Goal: Task Accomplishment & Management: Use online tool/utility

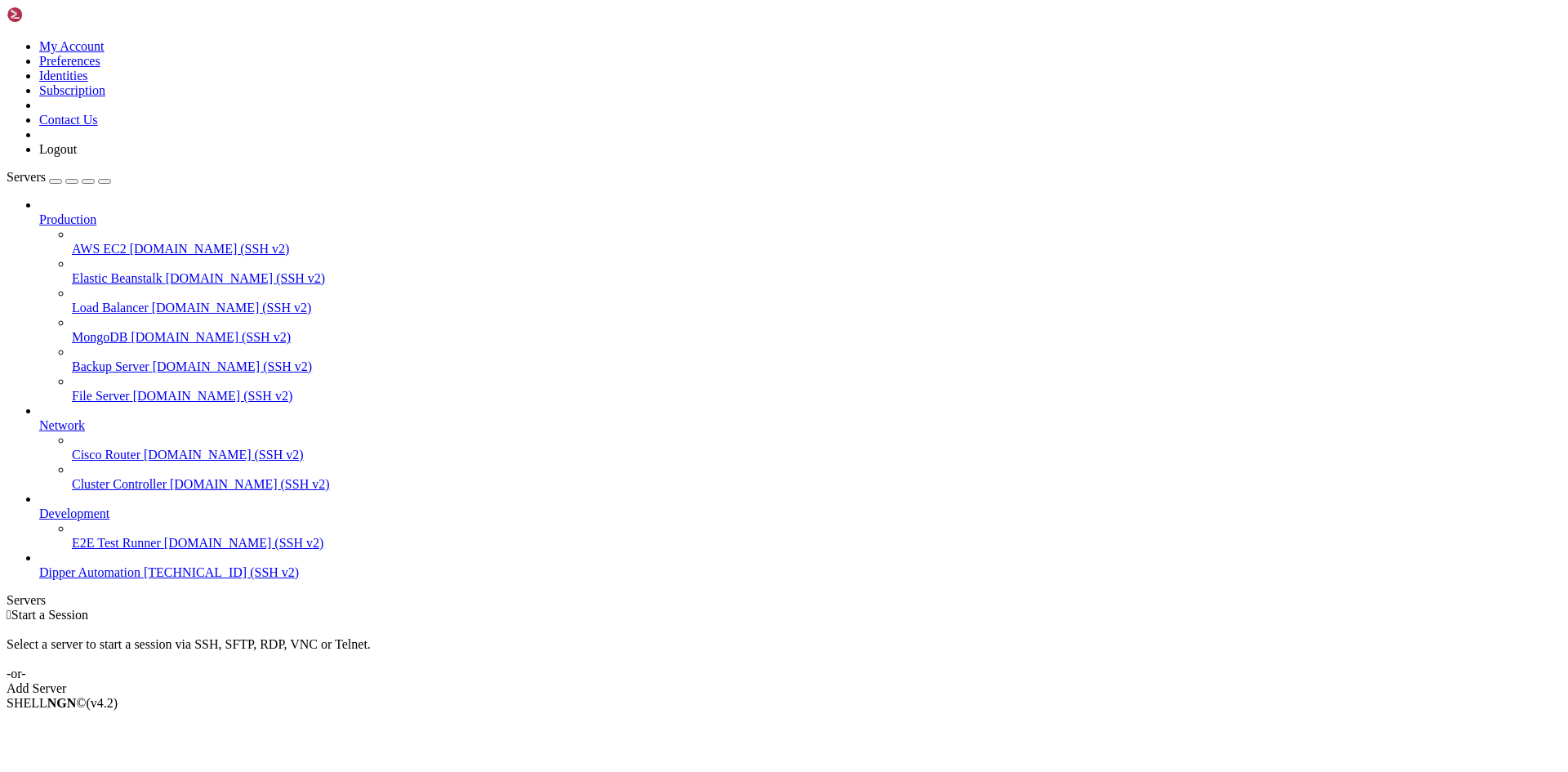
click at [1183, 608] on div " Start a Session Select a server to start a session via SSH, SFTP, RDP, VNC or…" at bounding box center [784, 652] width 1554 height 88
click at [111, 580] on link "Dipper Automation [TECHNICAL_ID] (SSH v2)" at bounding box center [800, 572] width 1522 height 15
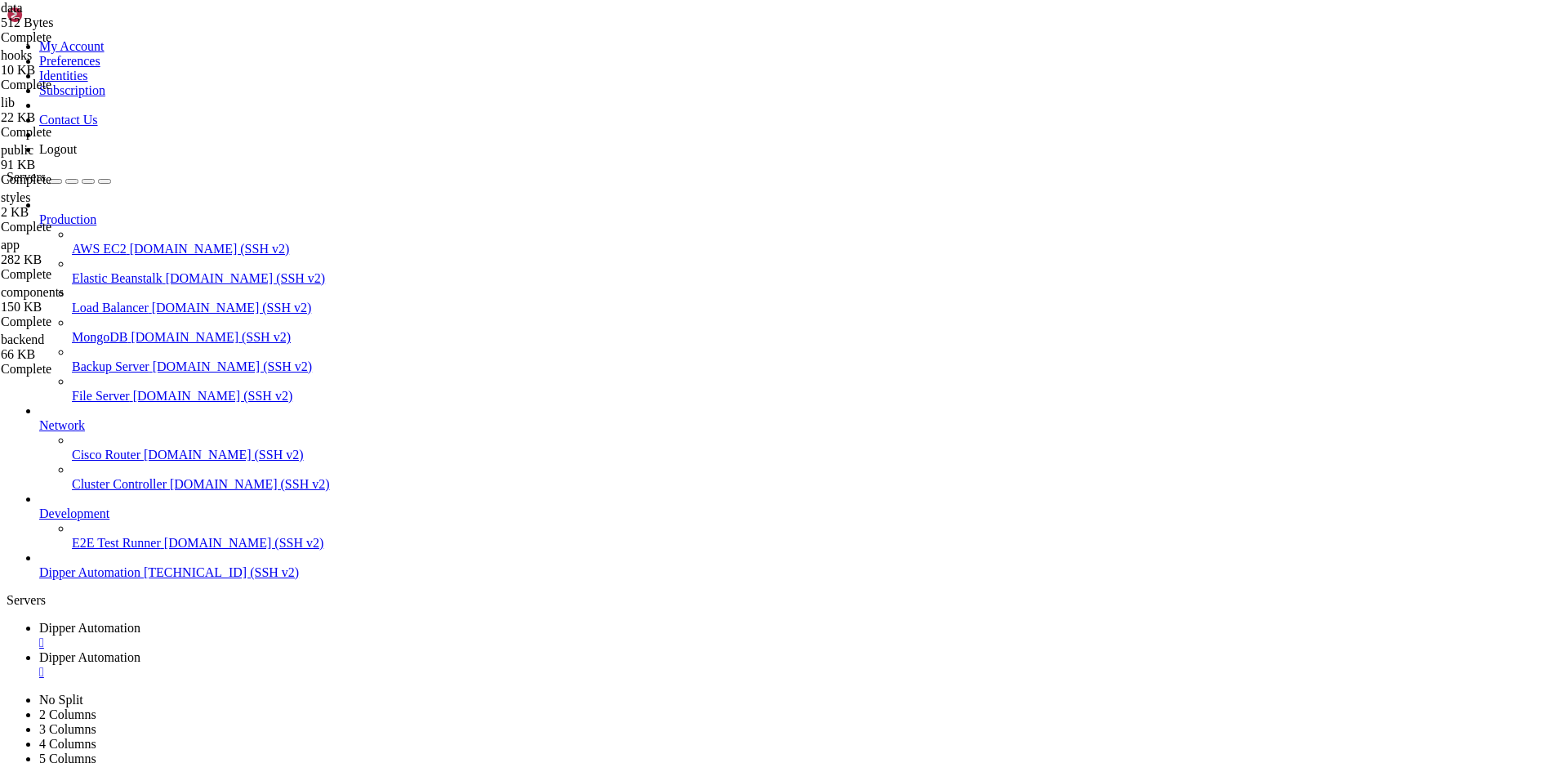
scroll to position [85, 0]
click at [141, 621] on span "Dipper Automation" at bounding box center [89, 627] width 101 height 14
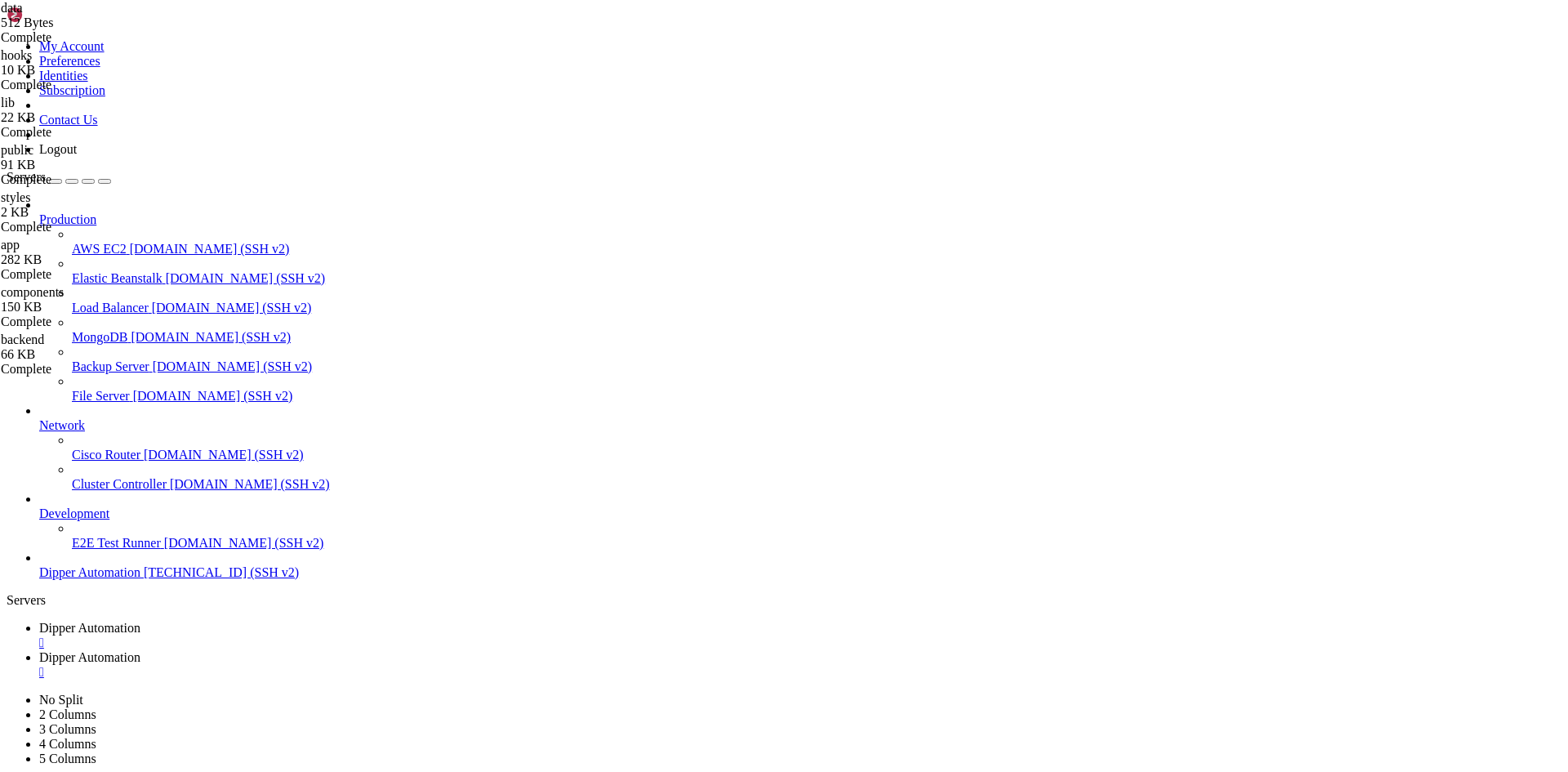
scroll to position [388, 0]
drag, startPoint x: 134, startPoint y: 1472, endPoint x: 146, endPoint y: 1472, distance: 12.0
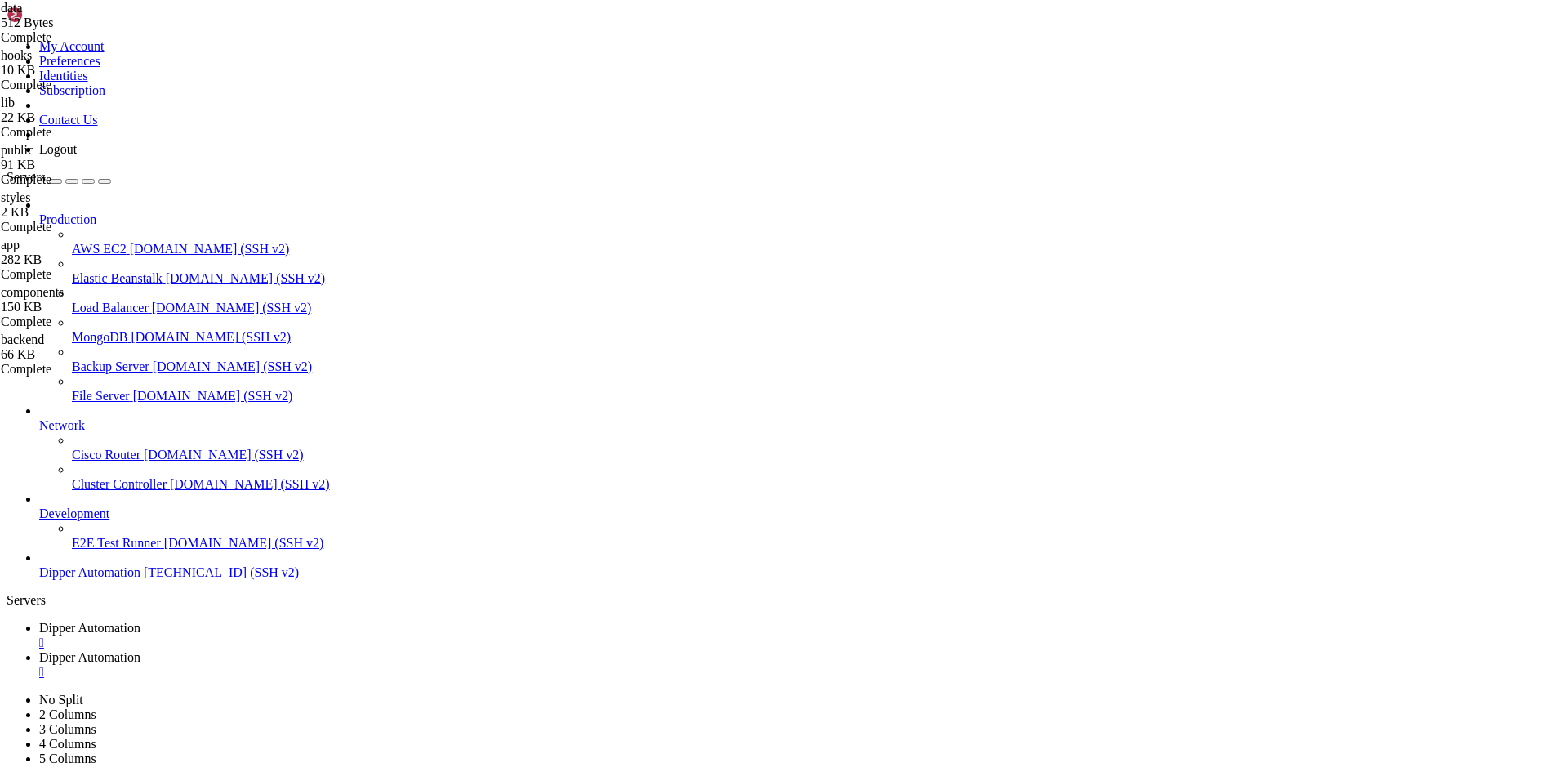
scroll to position [1305, 0]
click at [386, 650] on link "Dipper Automation " at bounding box center [800, 664] width 1522 height 29
click at [141, 621] on span "Dipper Automation" at bounding box center [89, 627] width 101 height 14
click at [385, 650] on link "Dipper Automation " at bounding box center [800, 664] width 1522 height 29
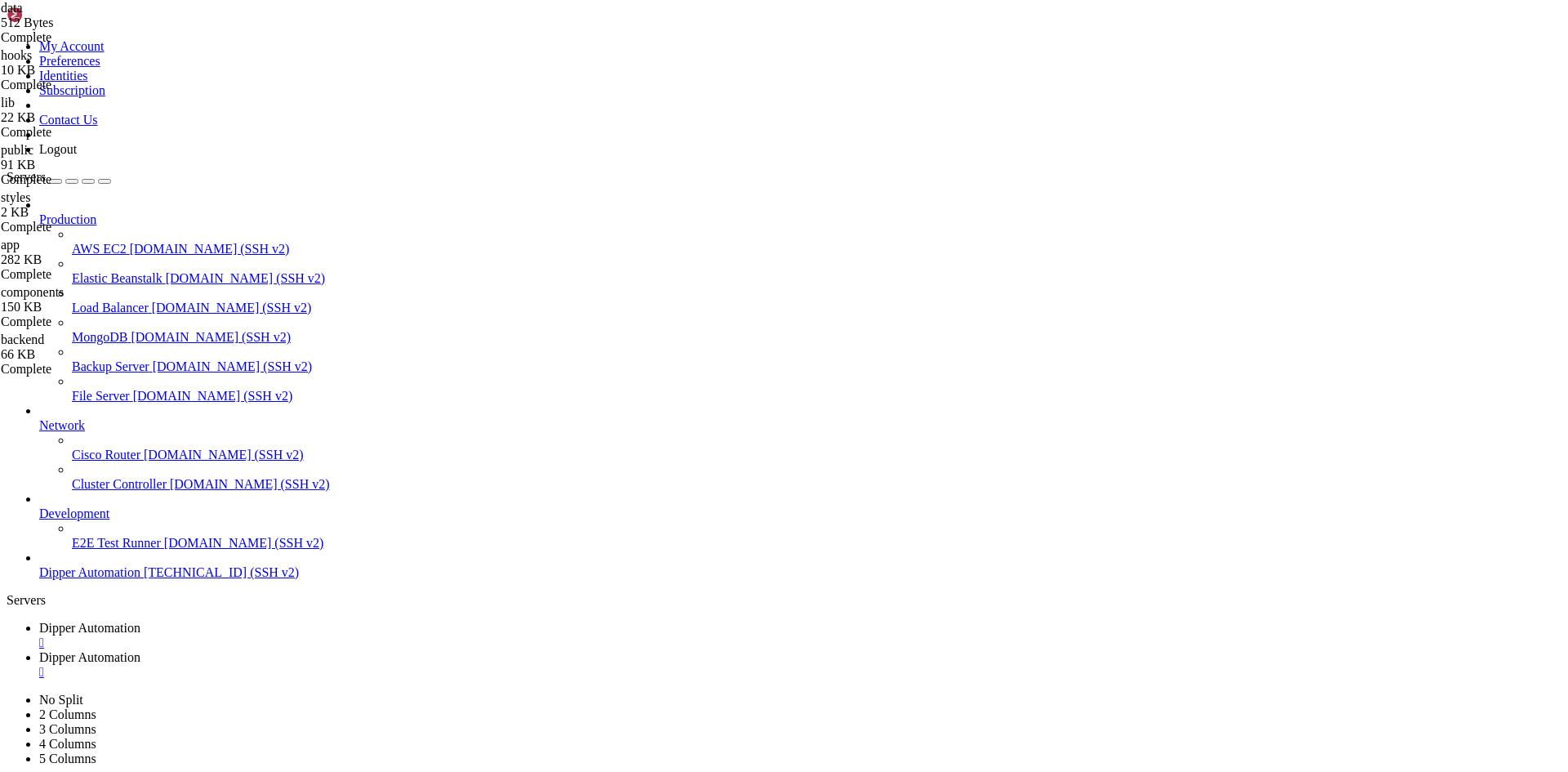
click at [300, 621] on link "Dipper Automation " at bounding box center [800, 635] width 1522 height 29
click at [443, 650] on link "Dipper Automation " at bounding box center [800, 664] width 1522 height 29
click at [141, 621] on span "Dipper Automation" at bounding box center [89, 627] width 101 height 14
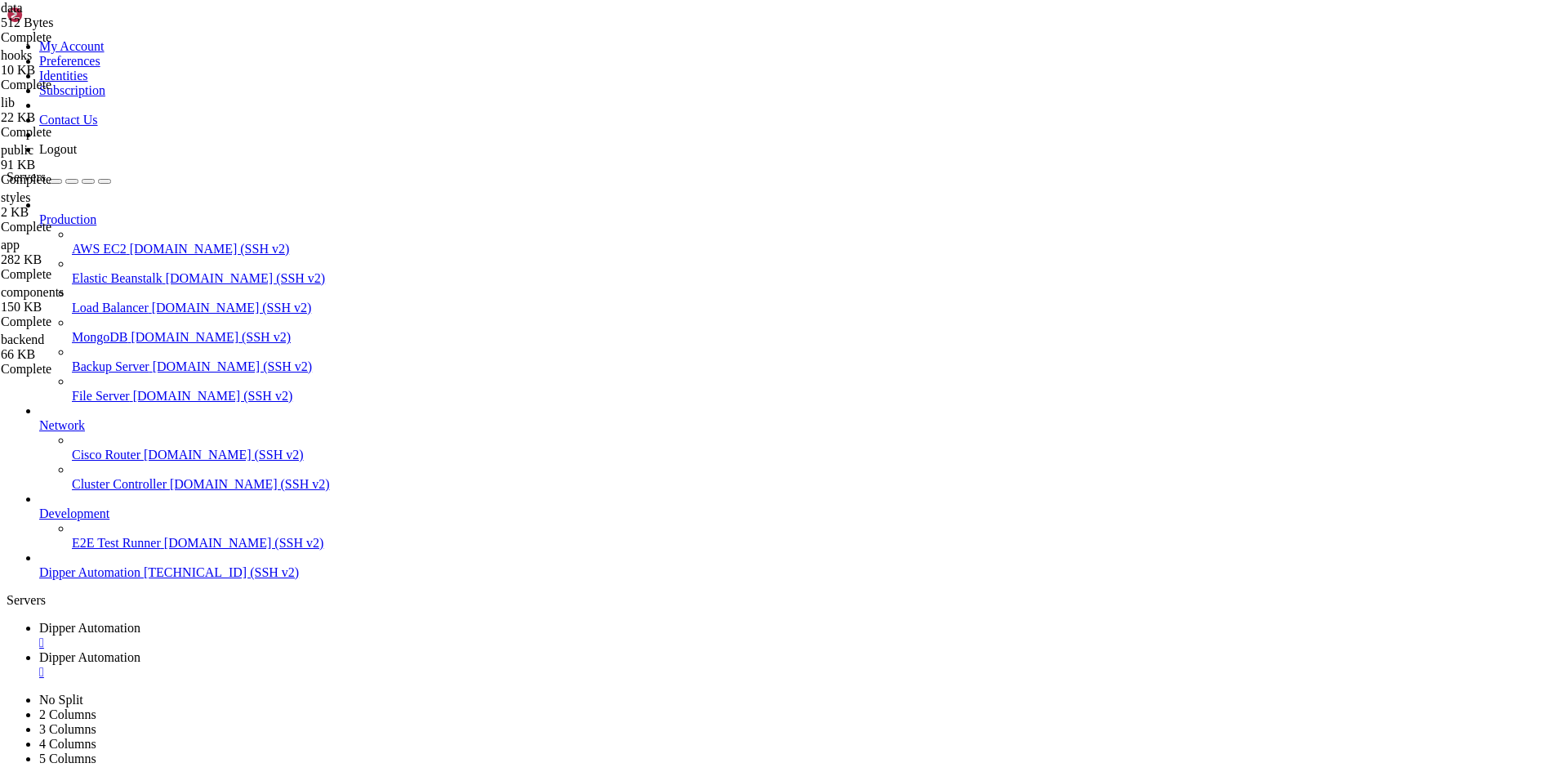
click at [141, 650] on span "Dipper Automation" at bounding box center [89, 656] width 101 height 14
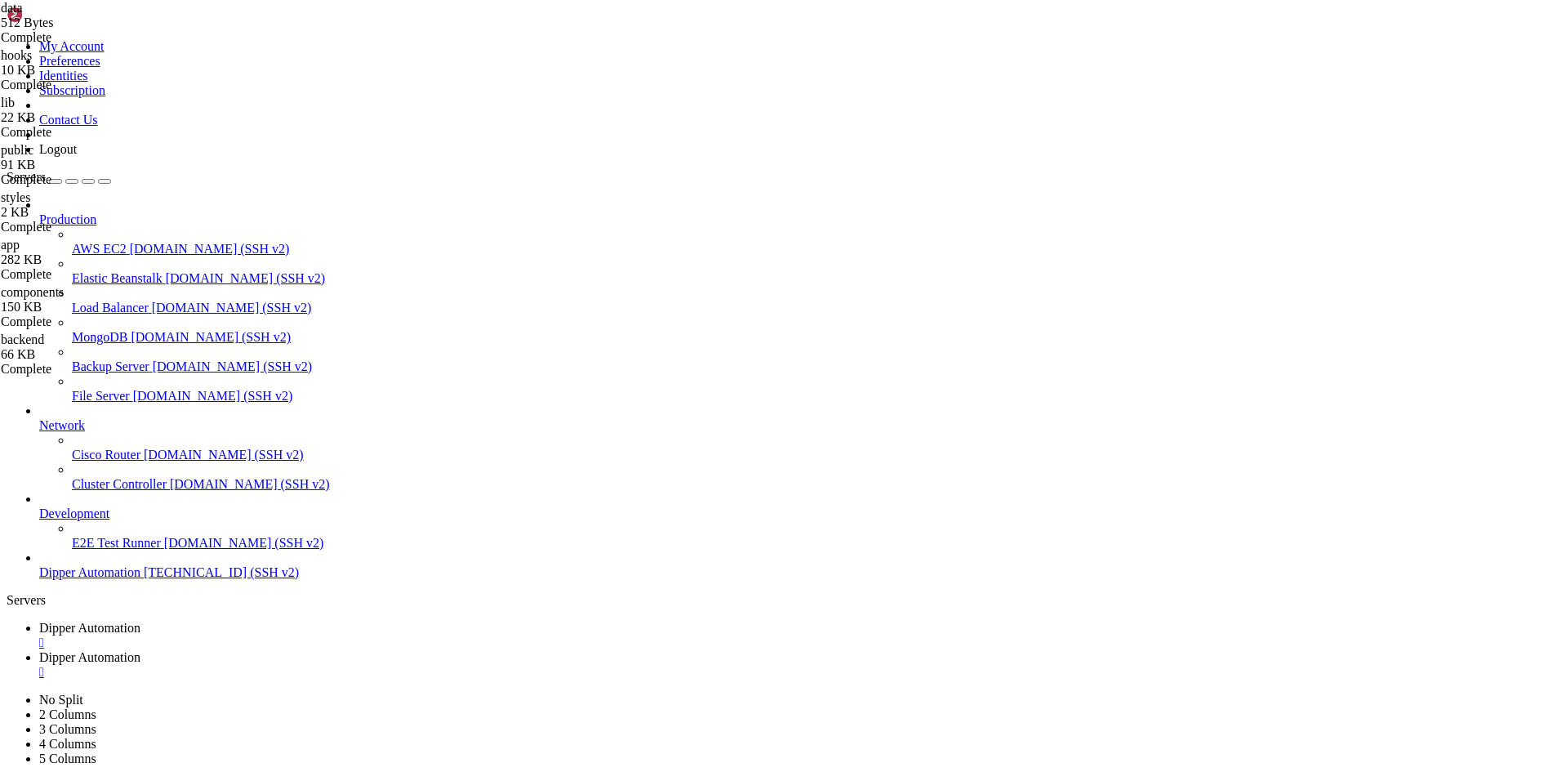
click at [141, 621] on span "Dipper Automation" at bounding box center [89, 627] width 101 height 14
drag, startPoint x: 331, startPoint y: 1454, endPoint x: 446, endPoint y: 1455, distance: 115.0
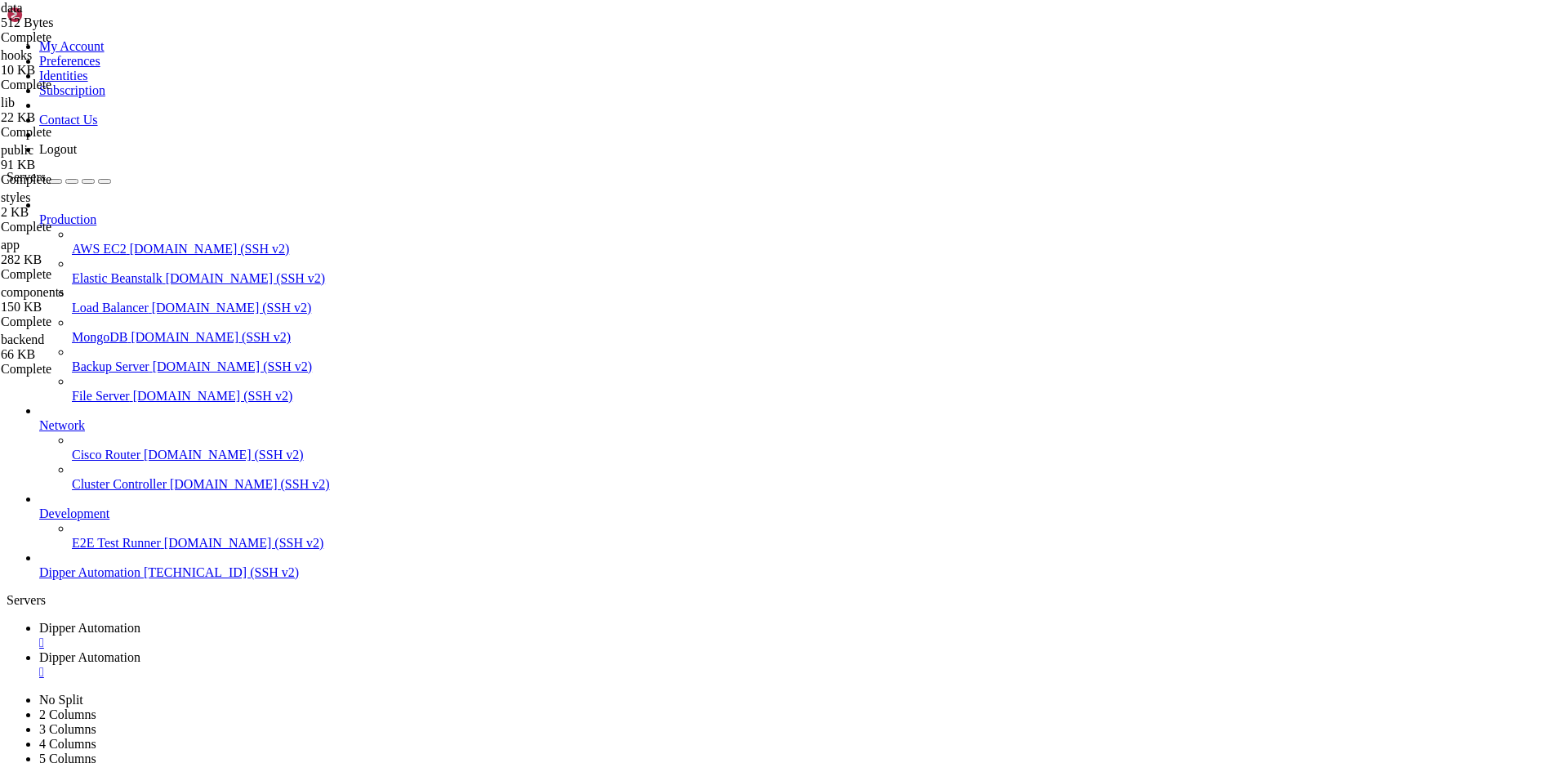
scroll to position [1499, 0]
copy x-row "appdipper-backend"
drag, startPoint x: 28, startPoint y: 1577, endPoint x: 219, endPoint y: 1572, distance: 191.1
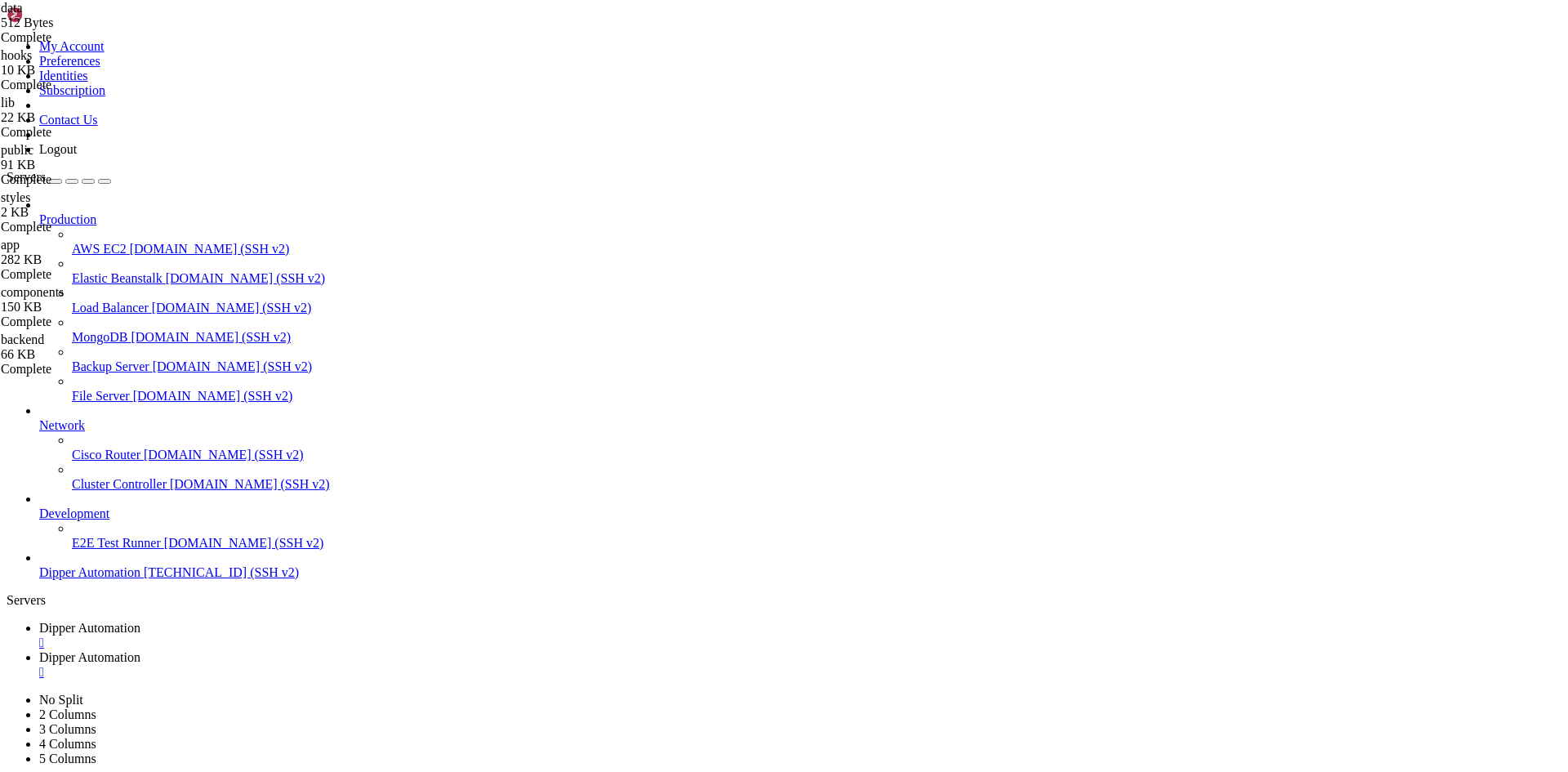
drag, startPoint x: 276, startPoint y: 1562, endPoint x: 386, endPoint y: 1589, distance: 113.3
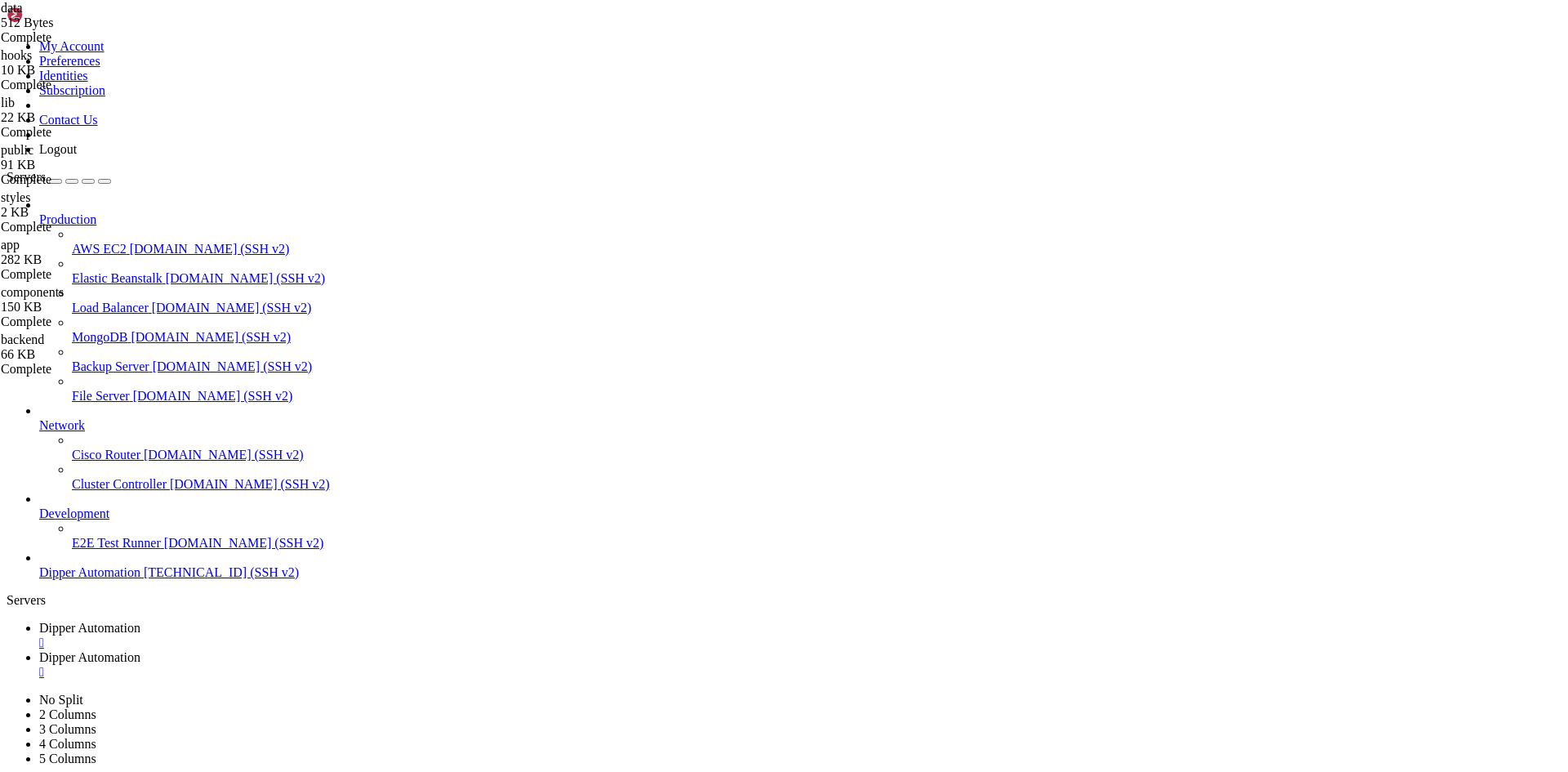
click at [141, 650] on span "Dipper Automation" at bounding box center [89, 656] width 101 height 14
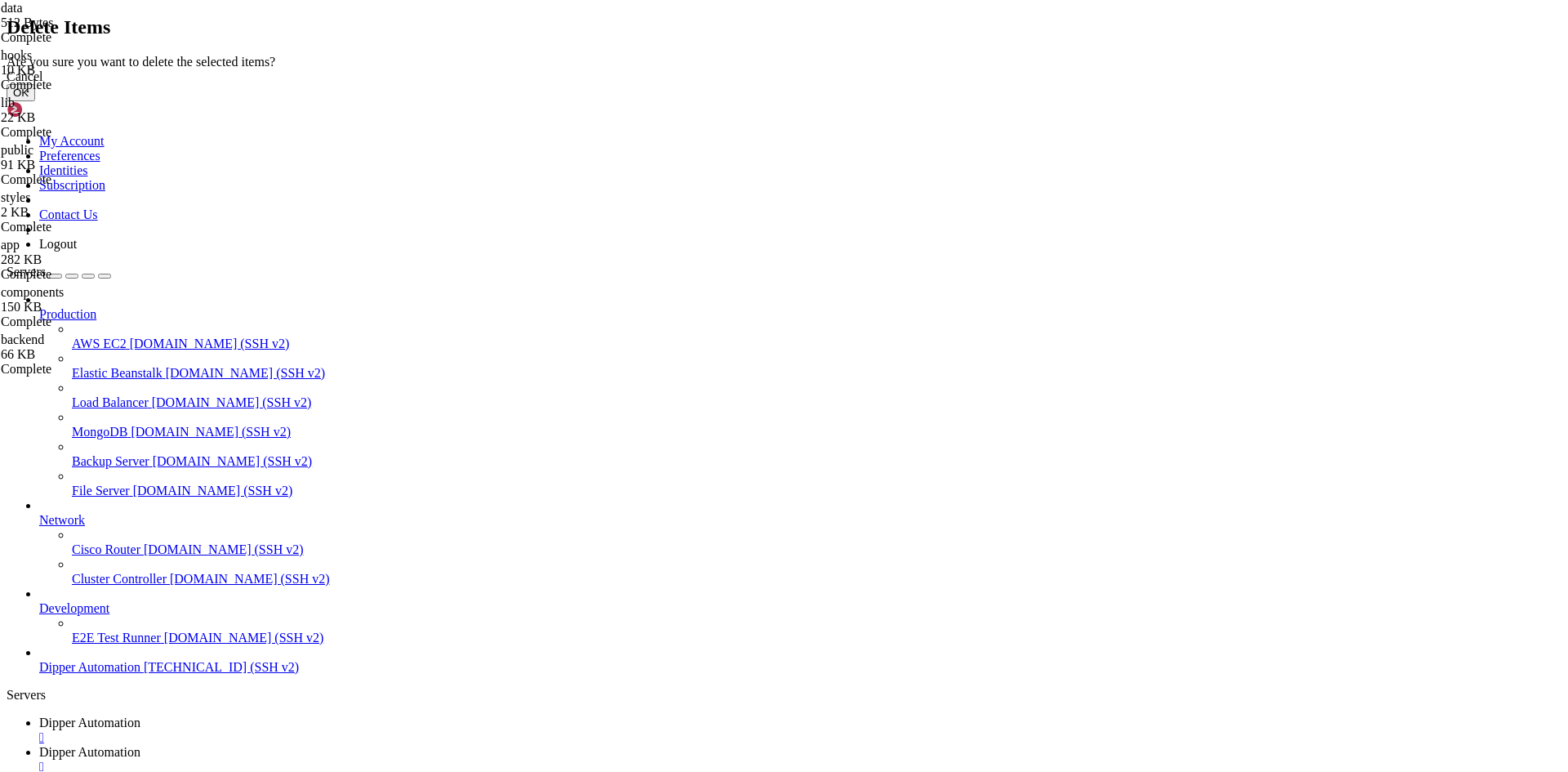
click at [35, 101] on button "OK" at bounding box center [20, 93] width 28 height 17
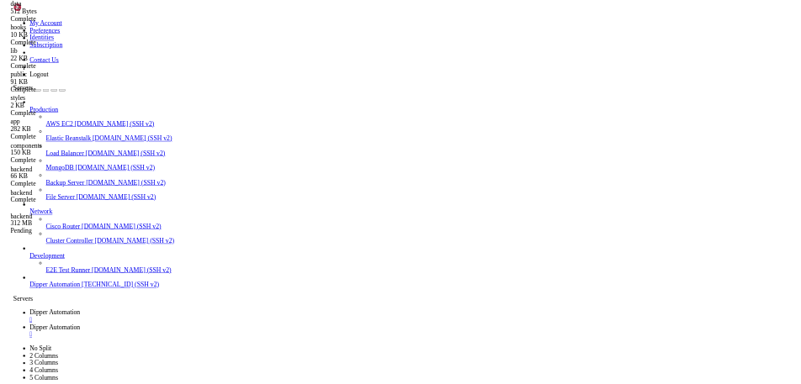
scroll to position [0, 0]
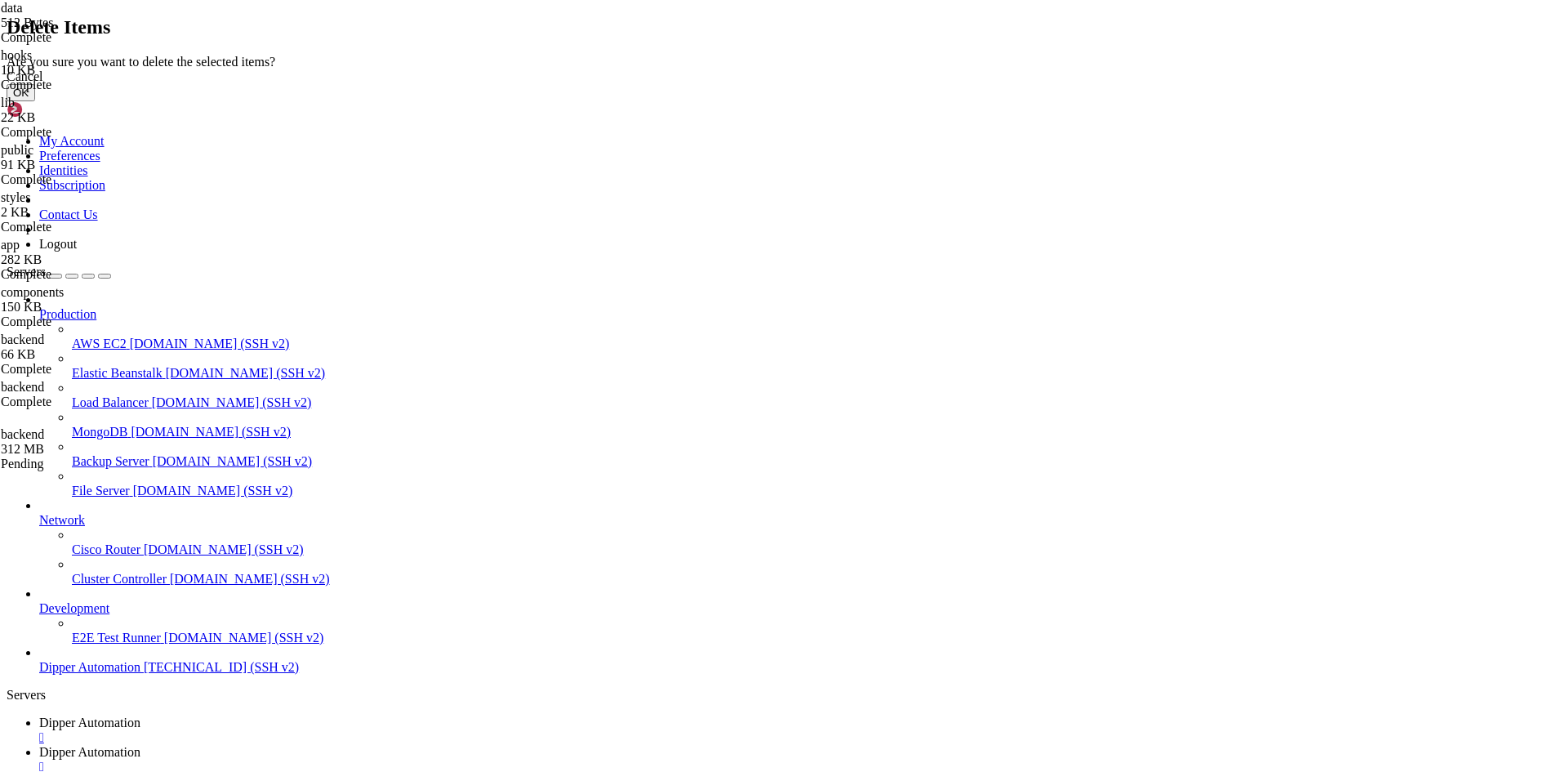
click at [35, 101] on button "OK" at bounding box center [20, 93] width 28 height 17
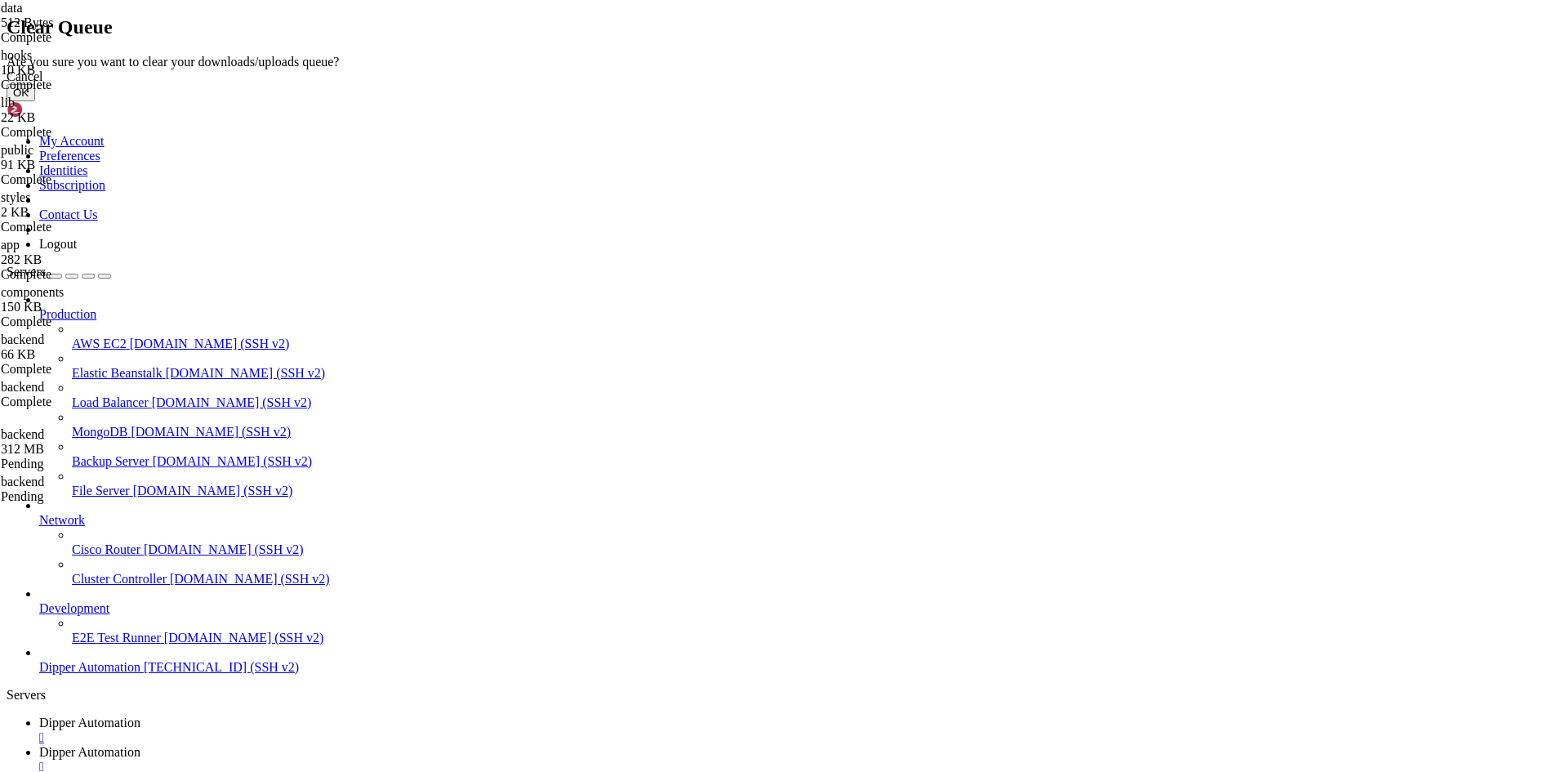
click at [35, 101] on button "OK" at bounding box center [20, 93] width 28 height 17
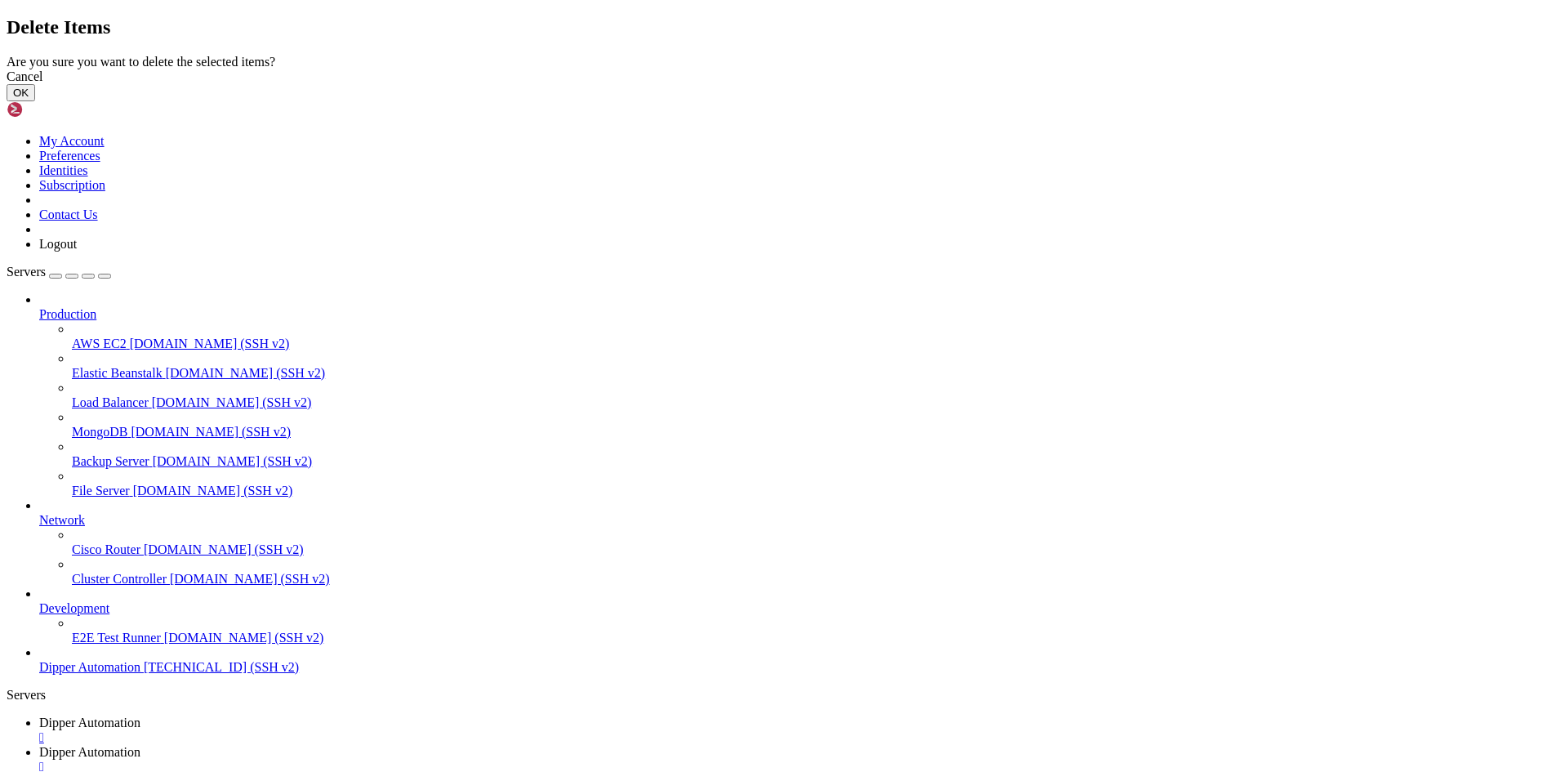
click at [35, 101] on button "OK" at bounding box center [20, 93] width 28 height 17
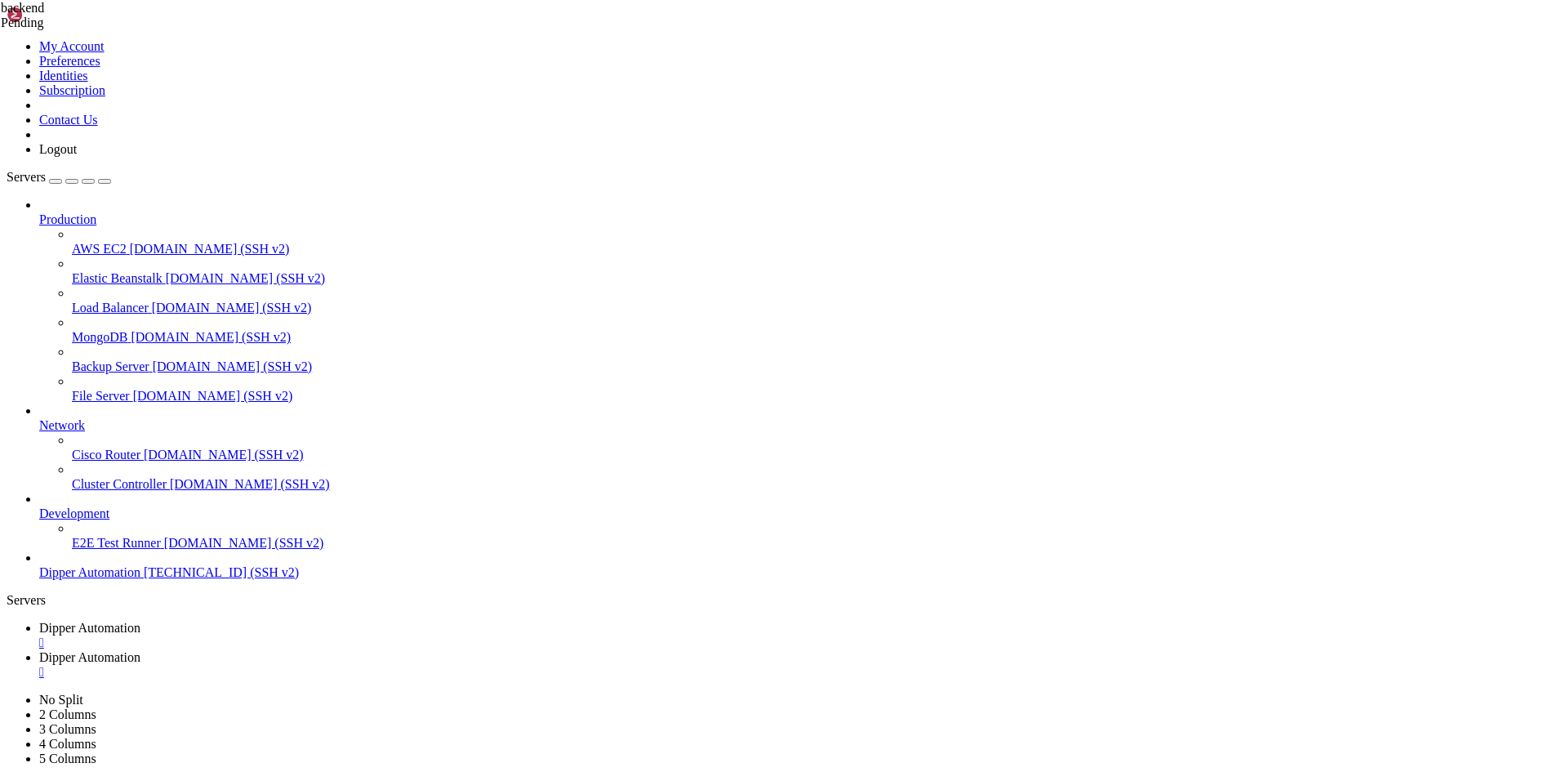
click at [141, 621] on span "Dipper Automation" at bounding box center [89, 627] width 101 height 14
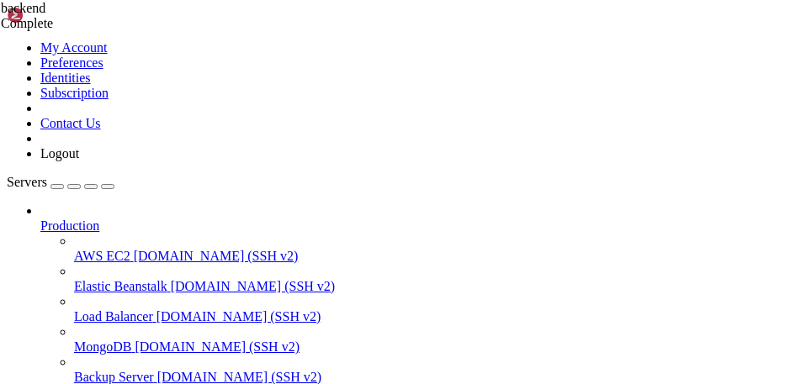
scroll to position [2330, 0]
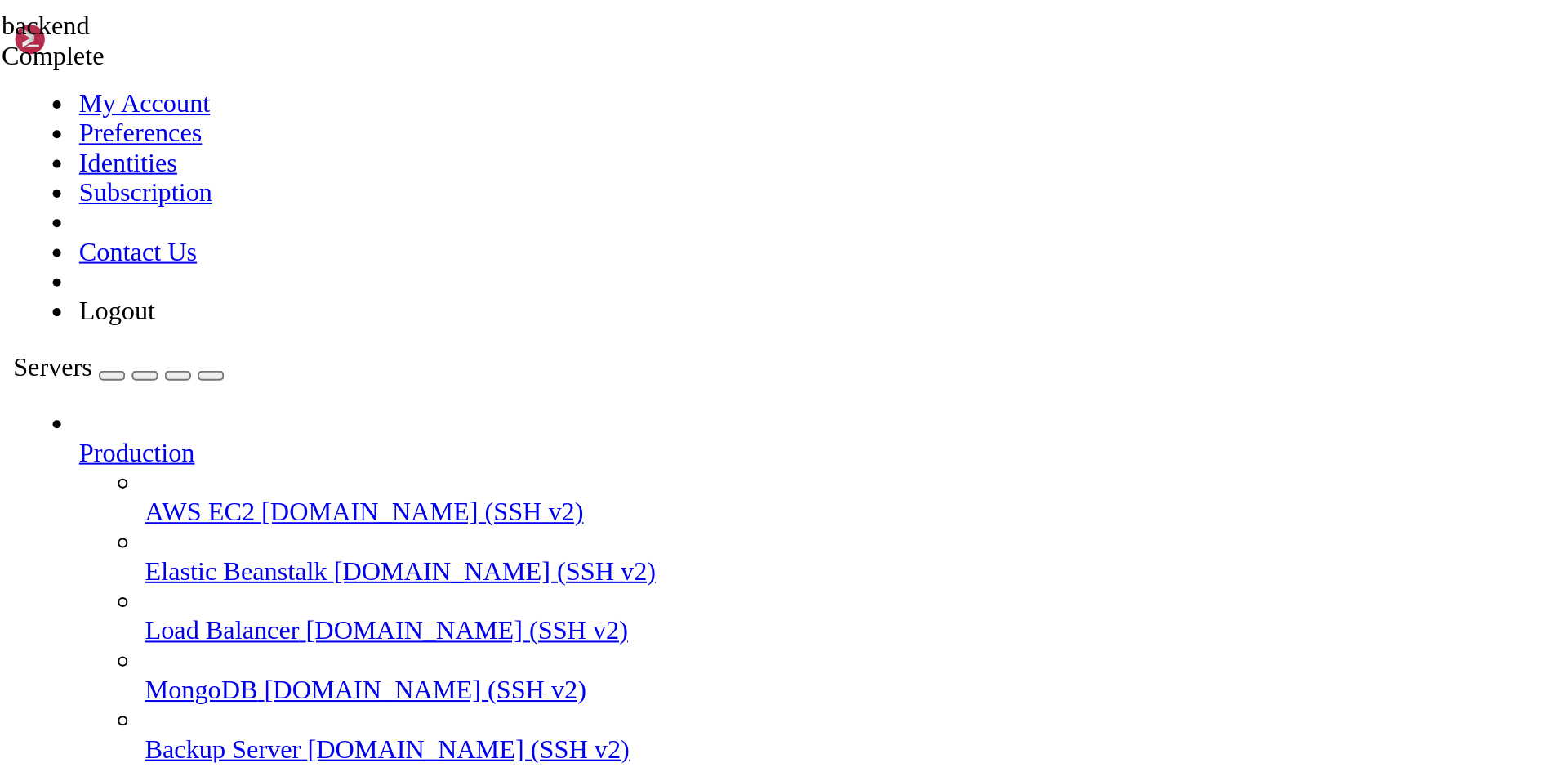
scroll to position [0, 0]
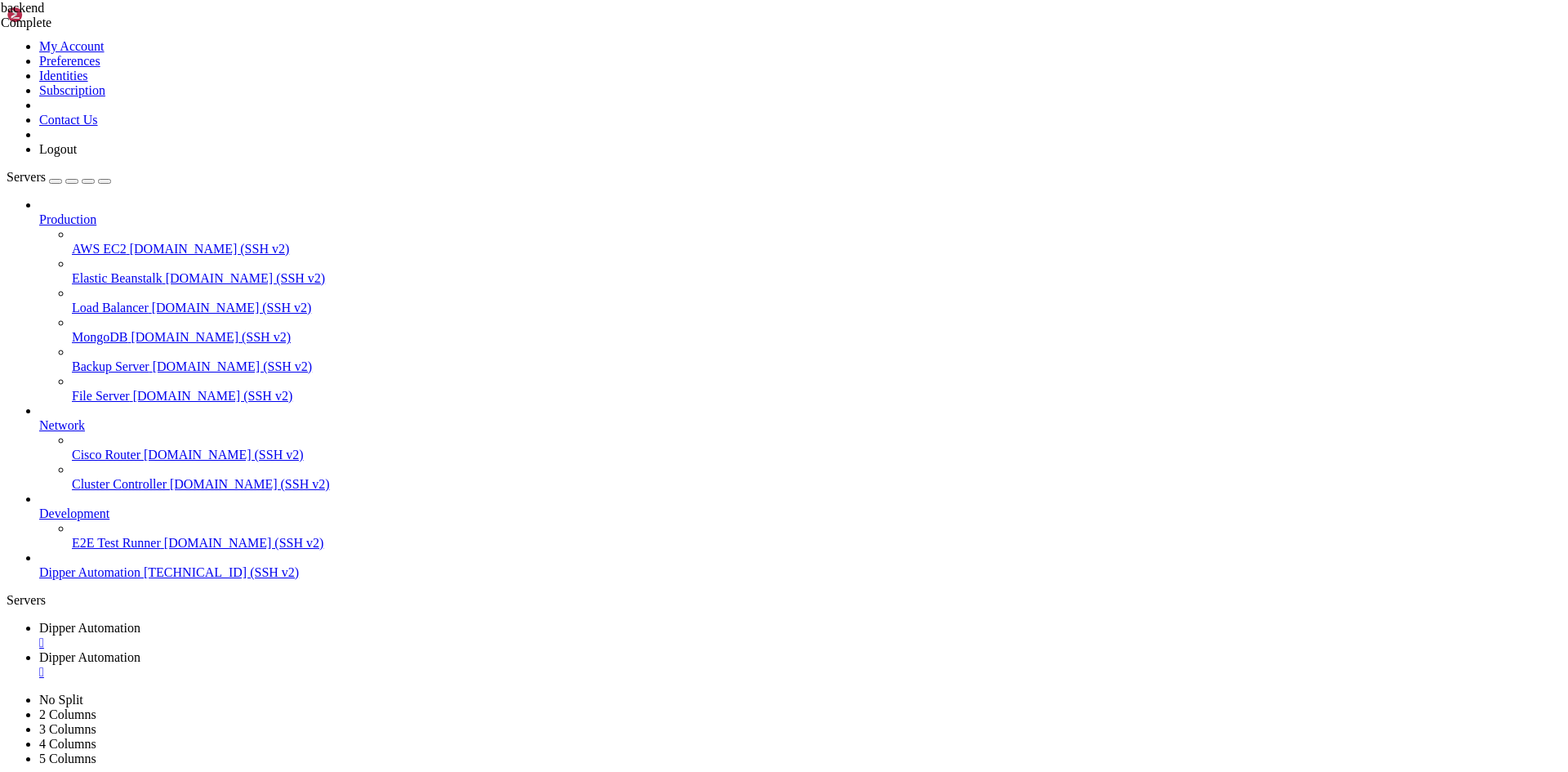
scroll to position [0, 0]
click at [141, 621] on span "Dipper Automation" at bounding box center [89, 627] width 101 height 14
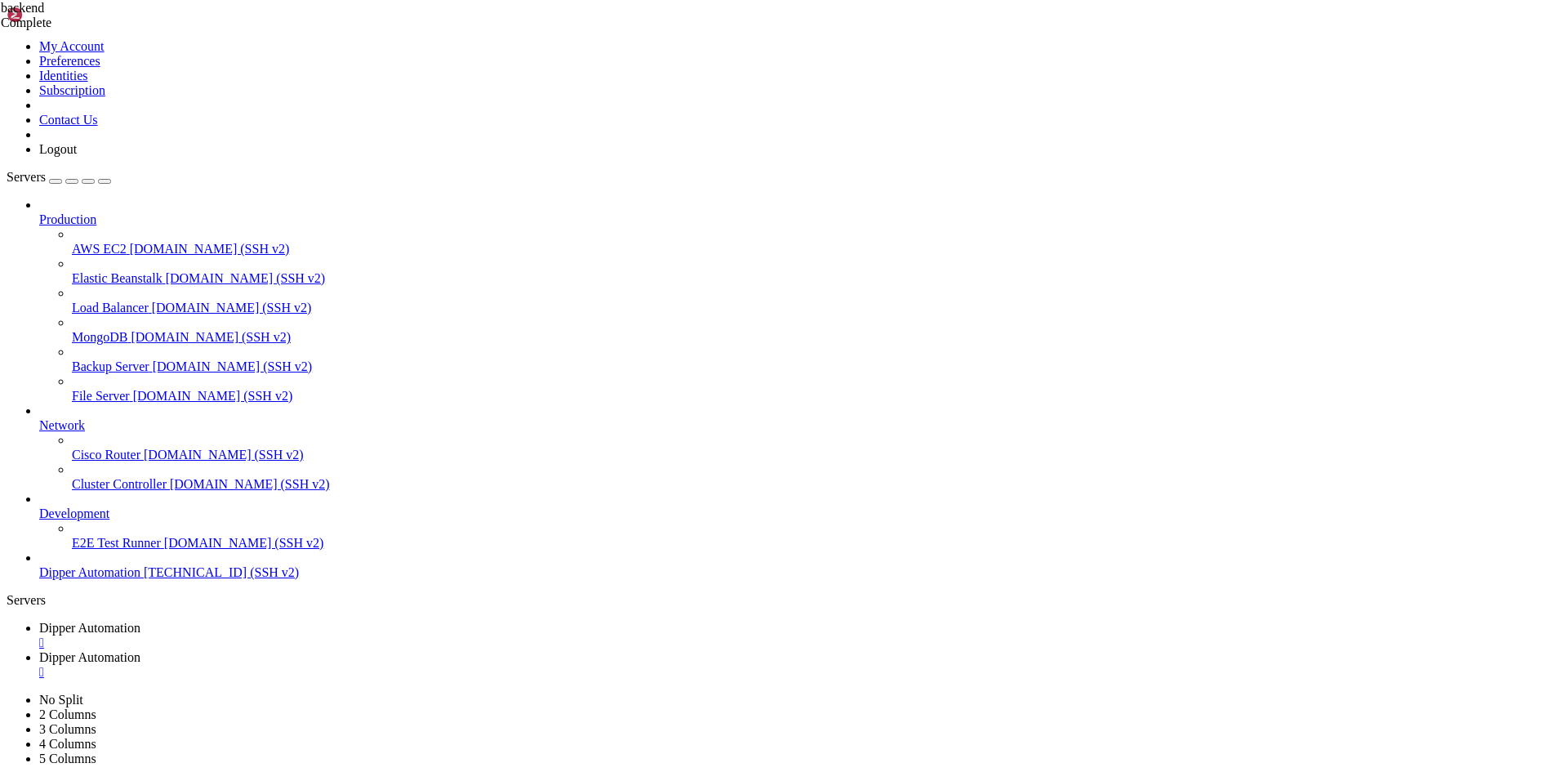
scroll to position [99281, 0]
click at [141, 650] on span "Dipper Automation" at bounding box center [89, 656] width 101 height 14
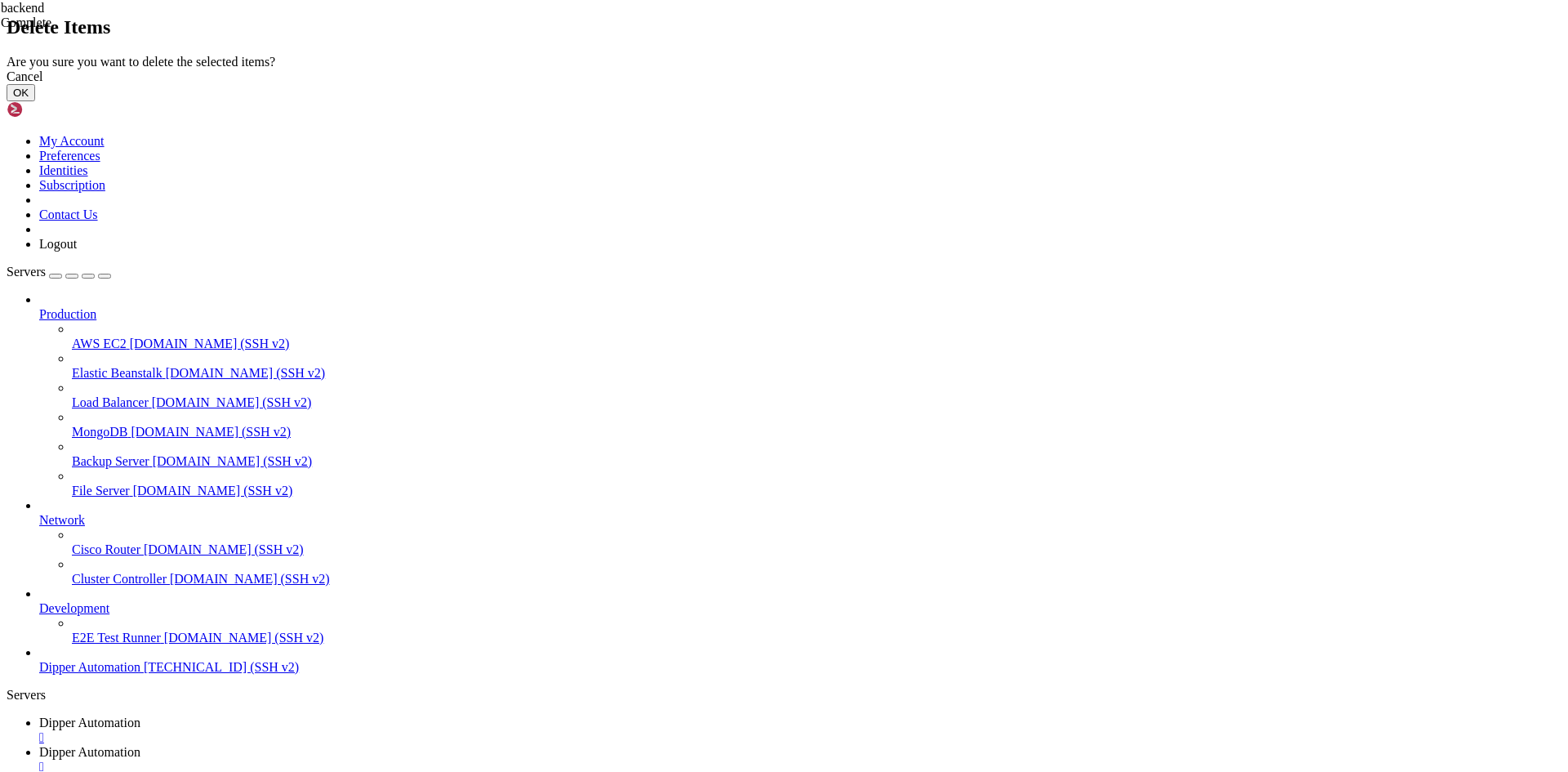
click at [35, 101] on button "OK" at bounding box center [20, 93] width 28 height 17
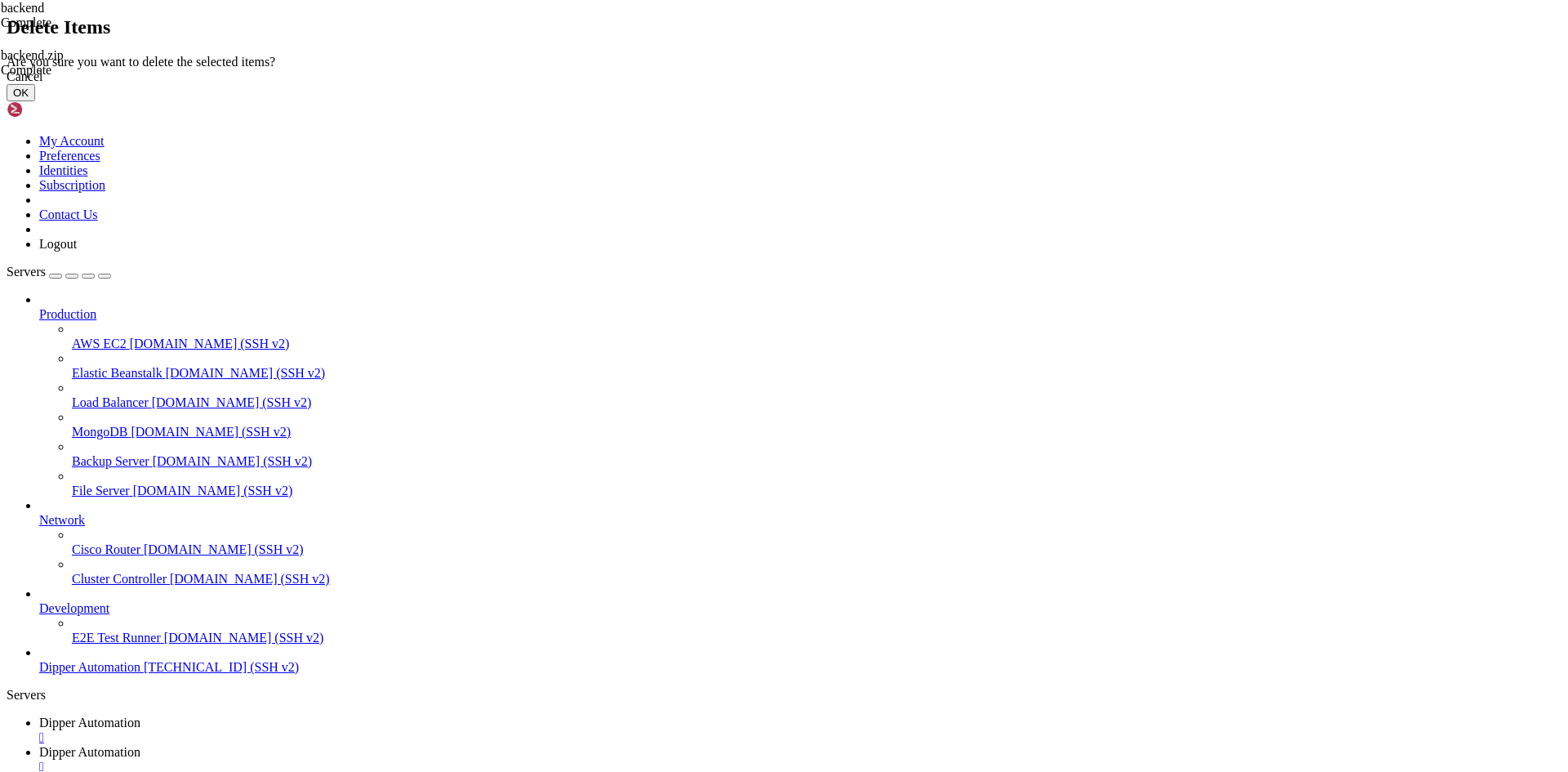
click at [35, 101] on button "OK" at bounding box center [20, 93] width 28 height 17
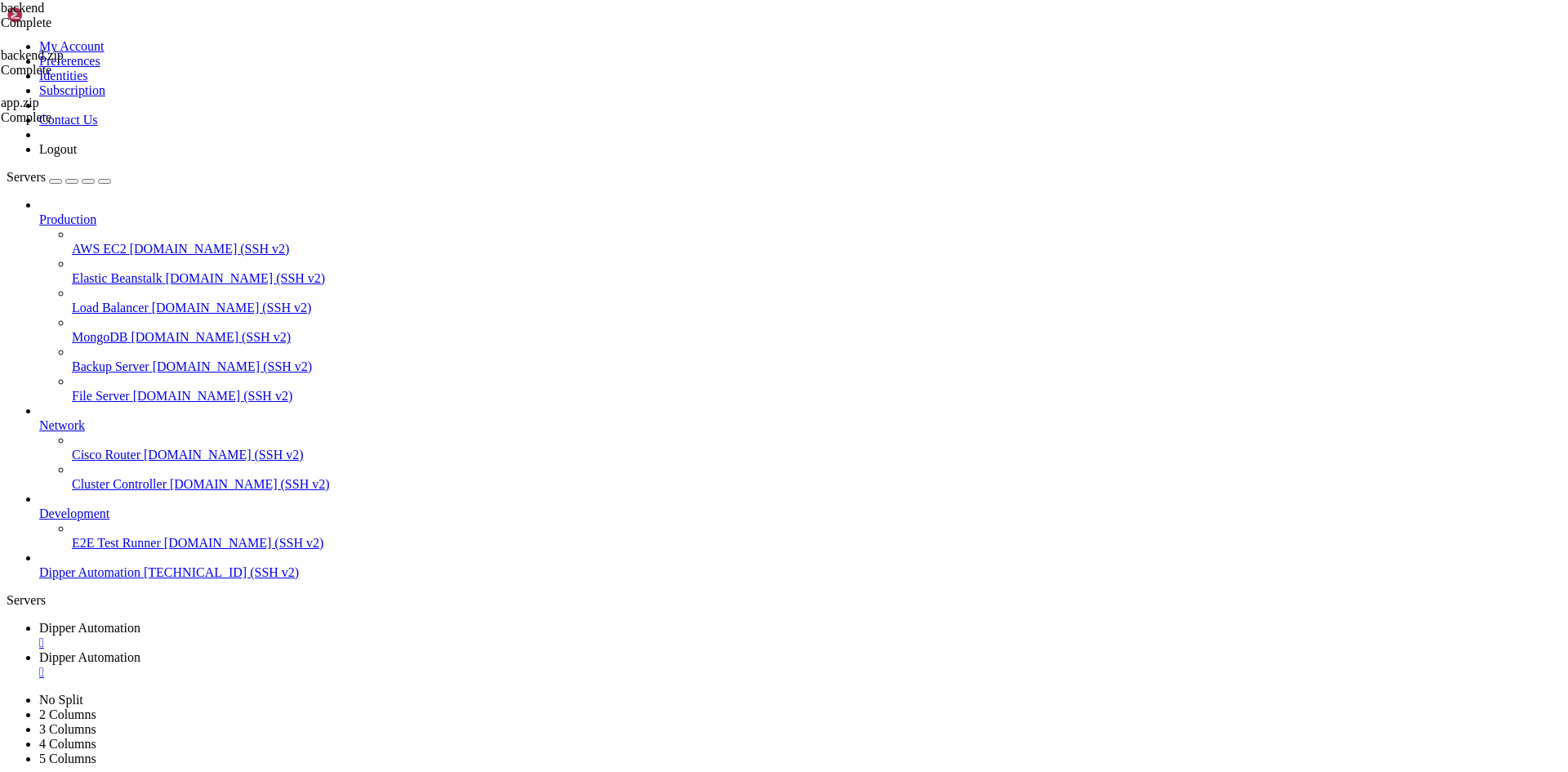
scroll to position [457, 0]
drag, startPoint x: 1051, startPoint y: 76, endPoint x: 1053, endPoint y: 89, distance: 13.2
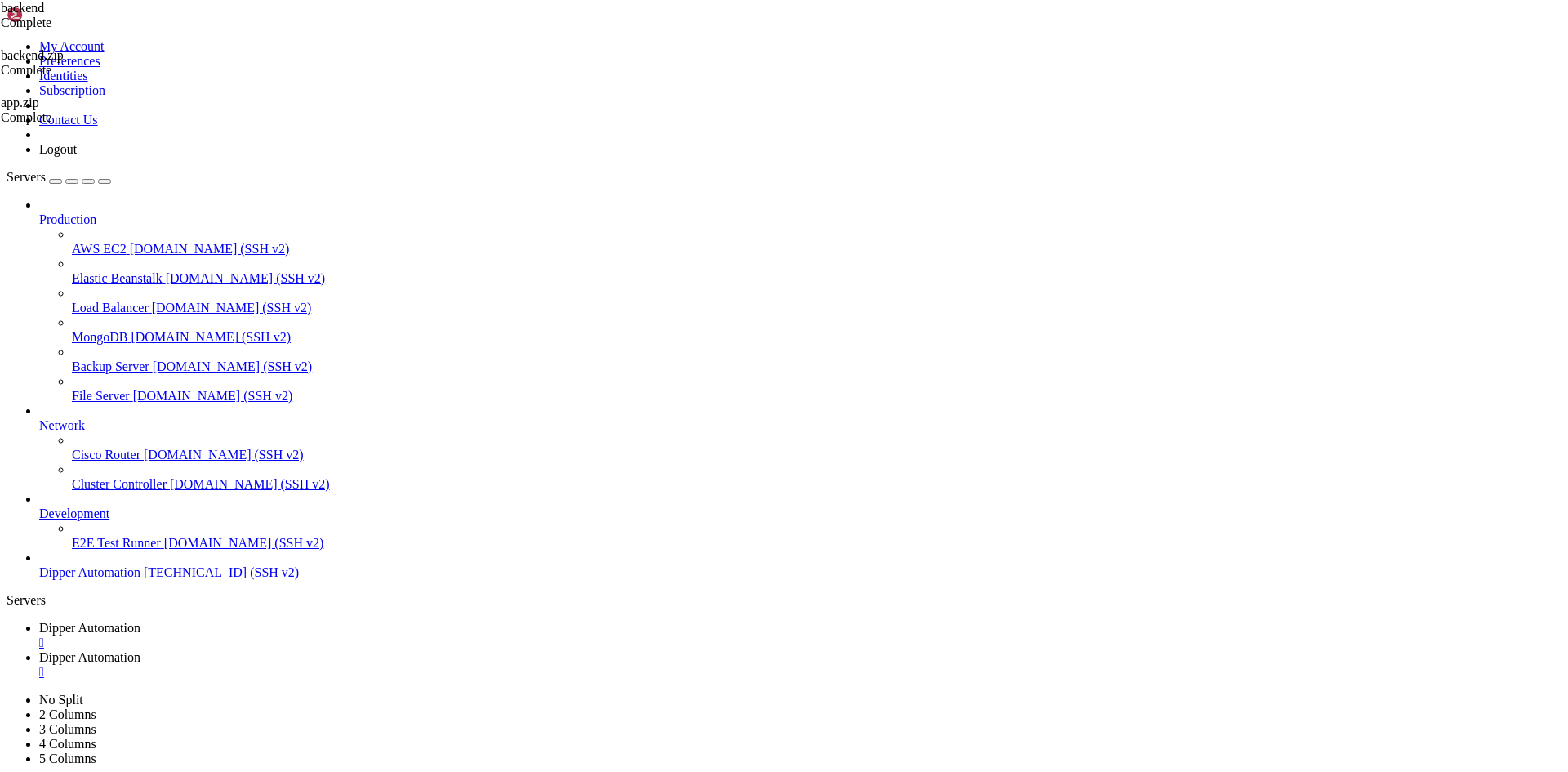
click at [141, 621] on span "Dipper Automation" at bounding box center [89, 627] width 101 height 14
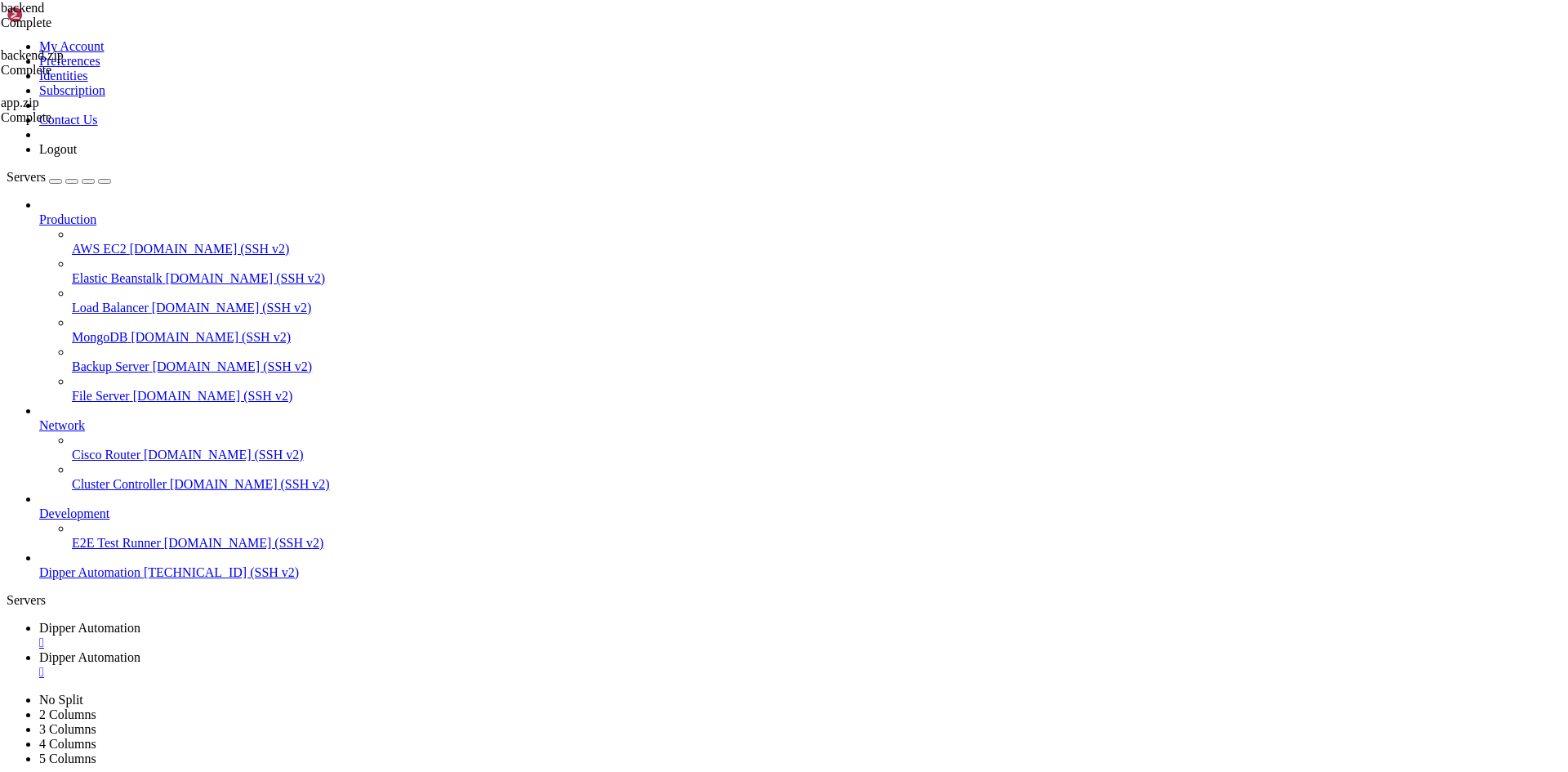
scroll to position [99823, 0]
click at [423, 650] on link "Dipper Automation " at bounding box center [800, 664] width 1522 height 29
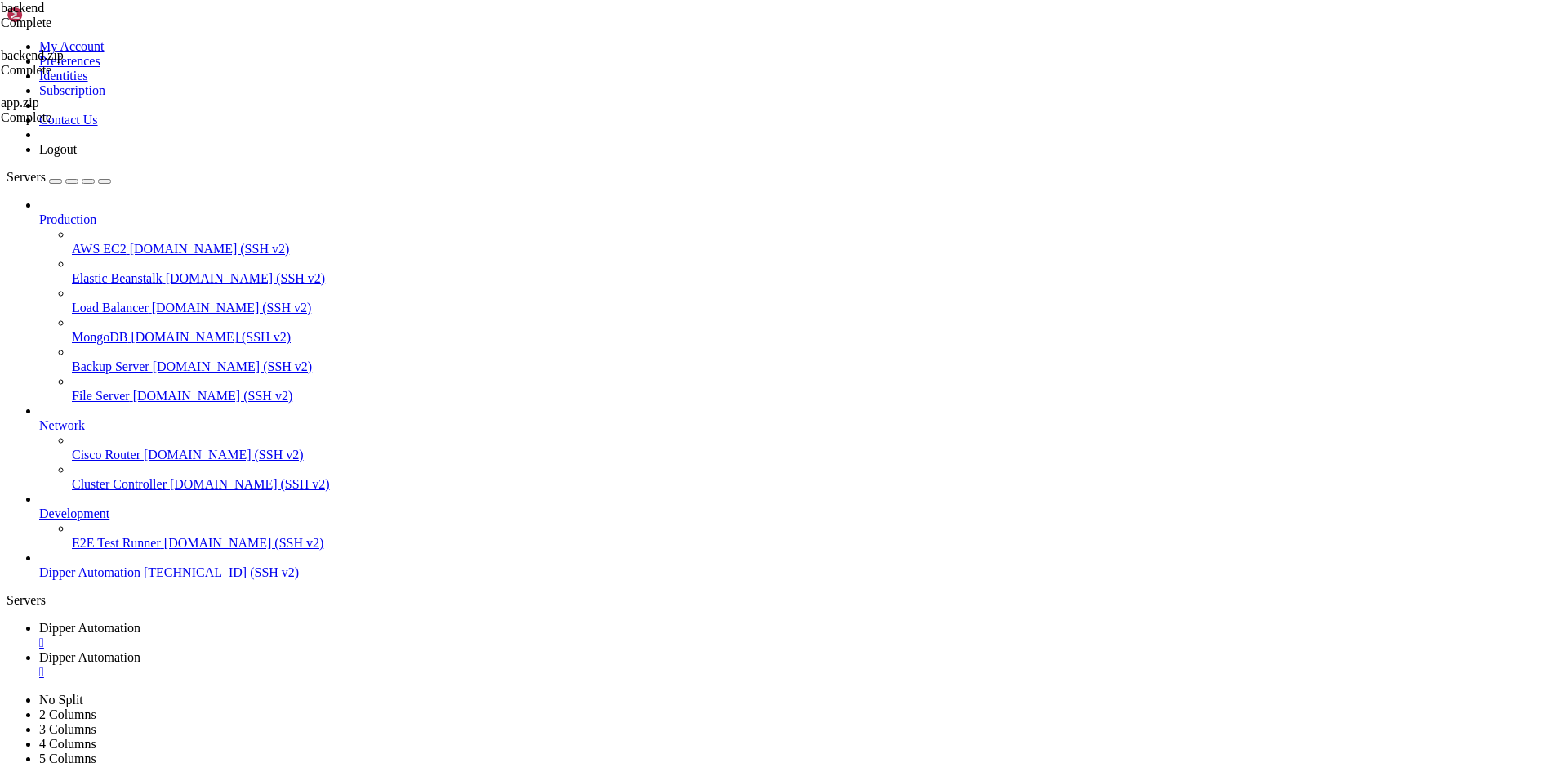
type input "/root/DipperPortal"
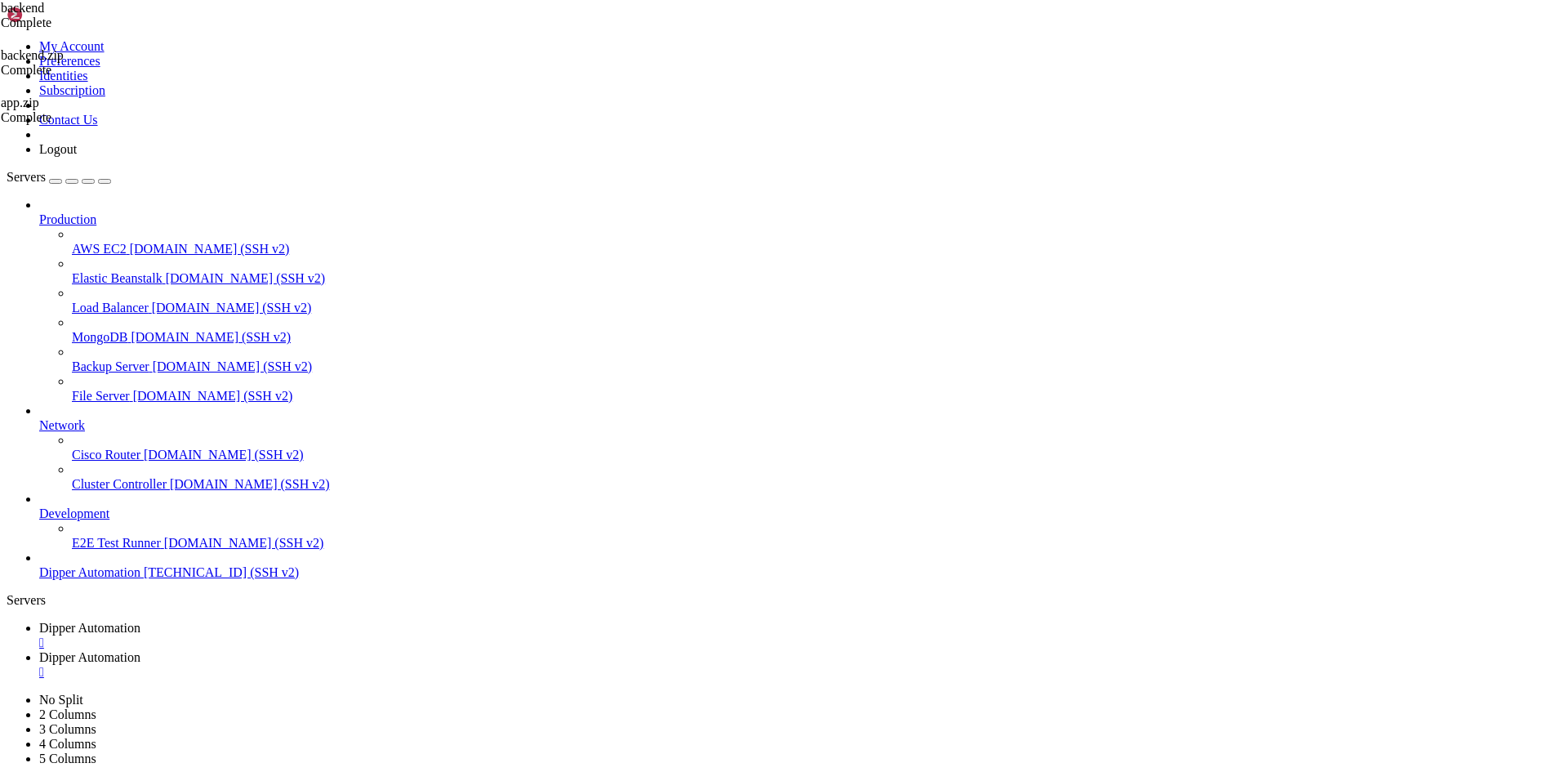
scroll to position [457, 0]
click at [141, 621] on span "Dipper Automation" at bounding box center [89, 627] width 101 height 14
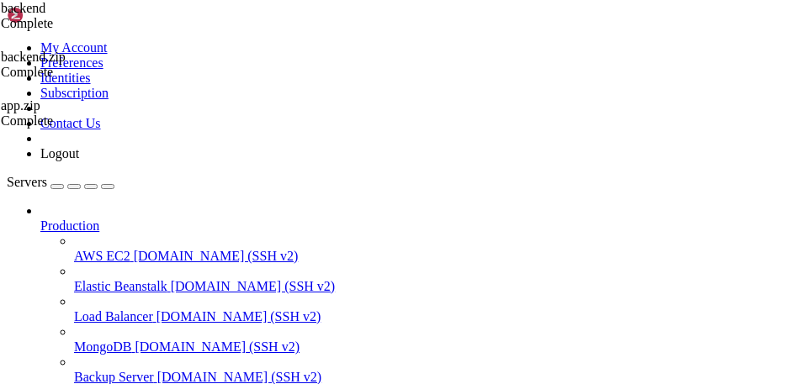
scroll to position [103740, 0]
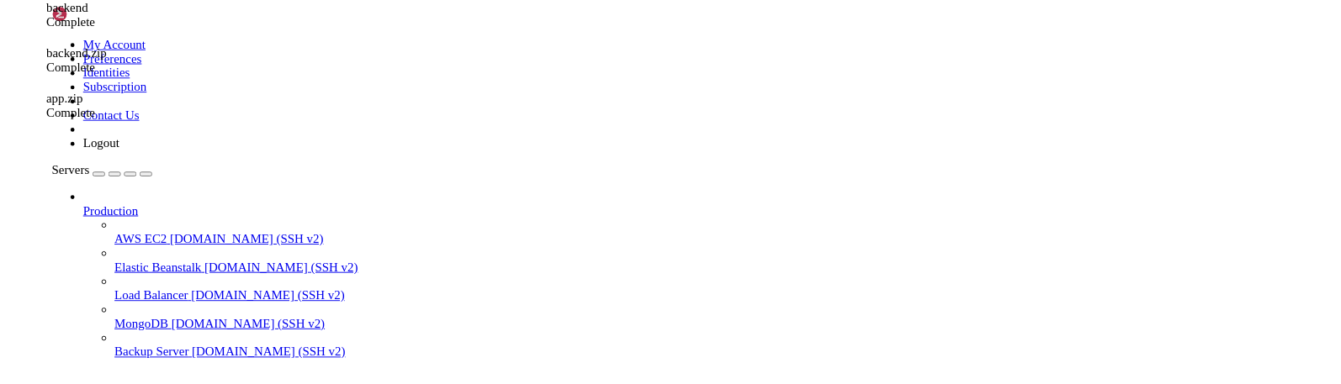
scroll to position [881, 0]
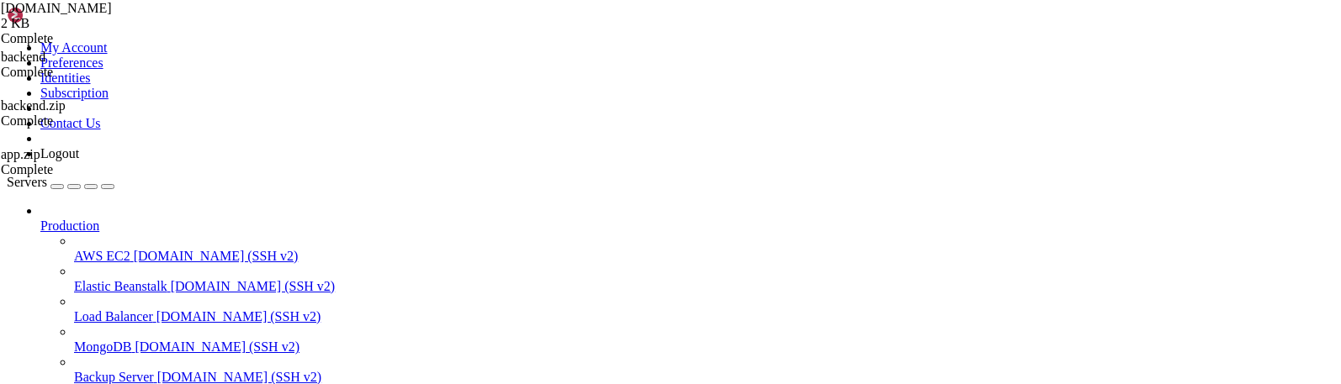
type textarea "echo "Fazendo commit...""
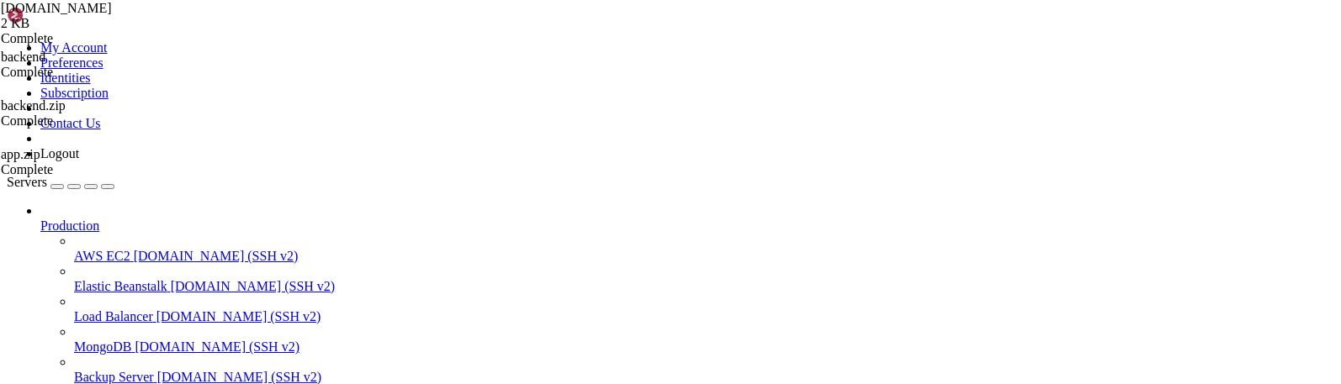
type textarea "git add . || error "Falha ao adicionar arquivos""
drag, startPoint x: 1319, startPoint y: 46, endPoint x: 1330, endPoint y: 66, distance: 23.4
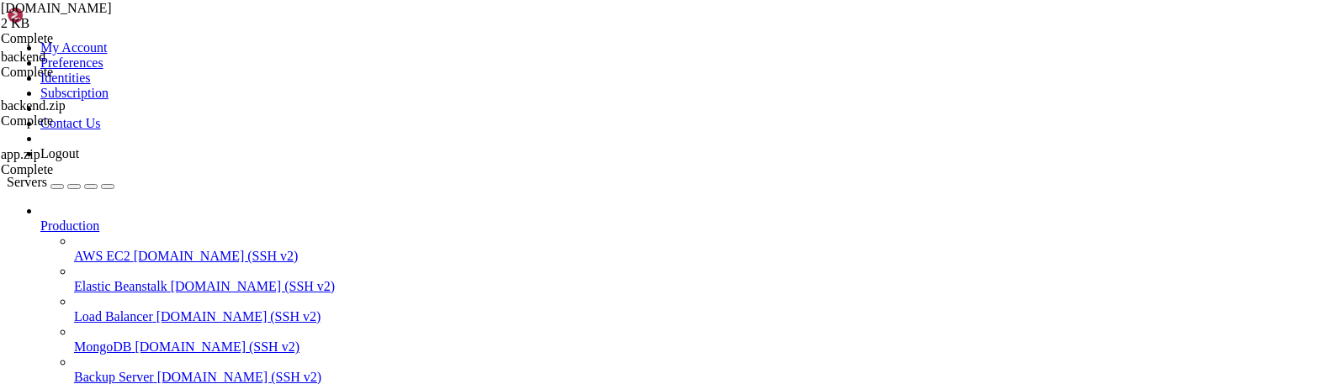
drag, startPoint x: 269, startPoint y: 320, endPoint x: 300, endPoint y: 313, distance: 32.0
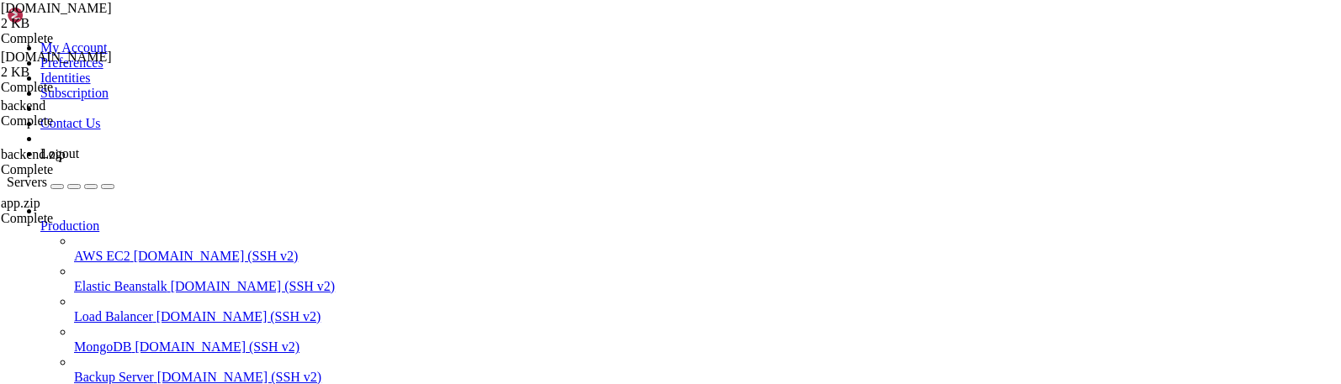
type textarea "git commit -m "Atualização automática em $BRANCH_NAME" || warn "Nada para commi…"
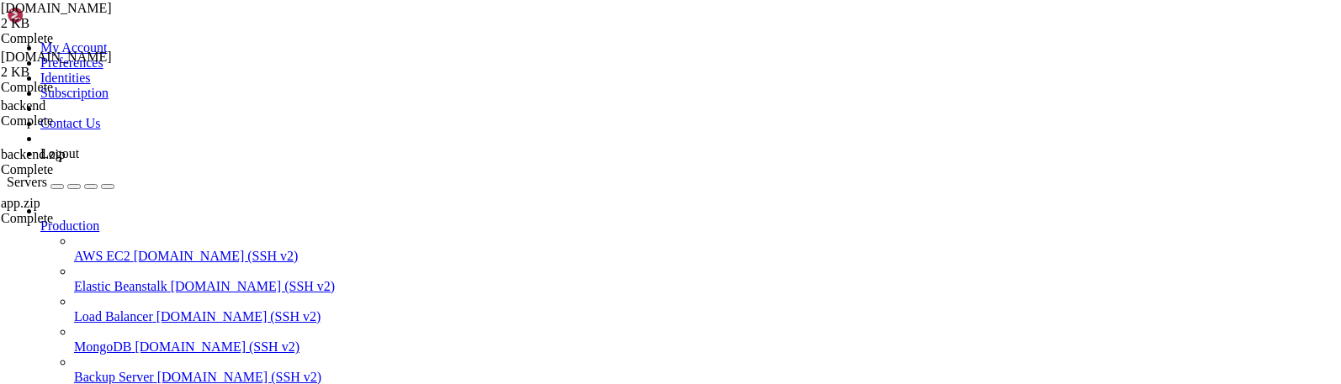
type textarea "git commit -m "Atualização automática em $BRANCH_NAME" || warn "Nada para commi…"
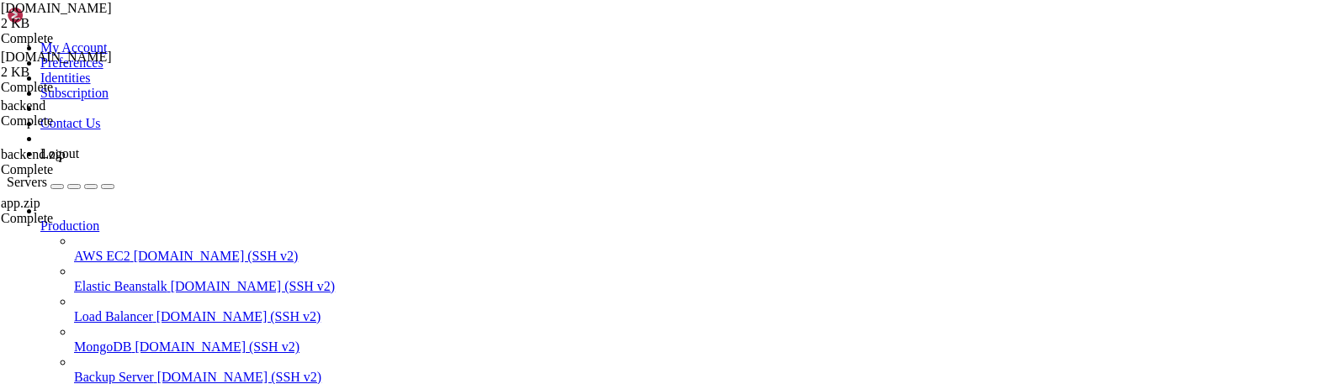
scroll to position [881, 0]
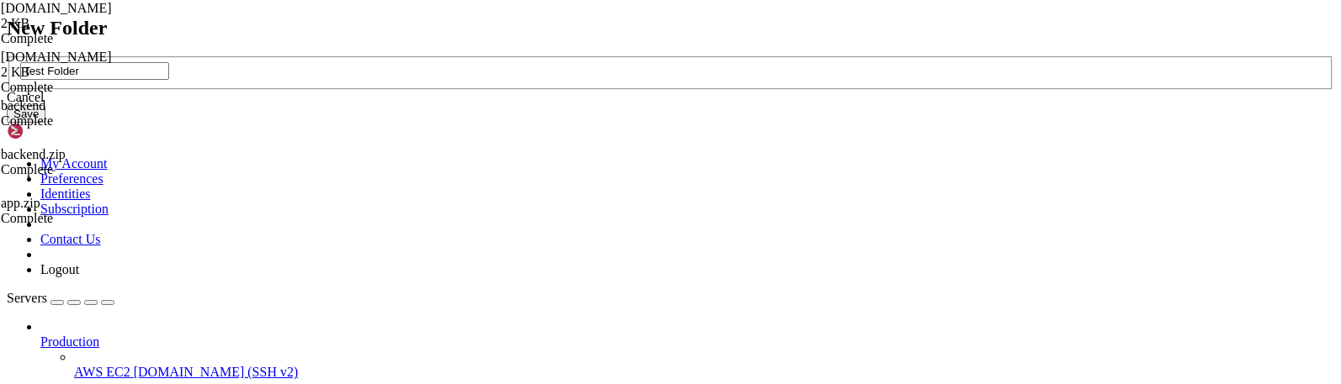
type input "Test Folder"
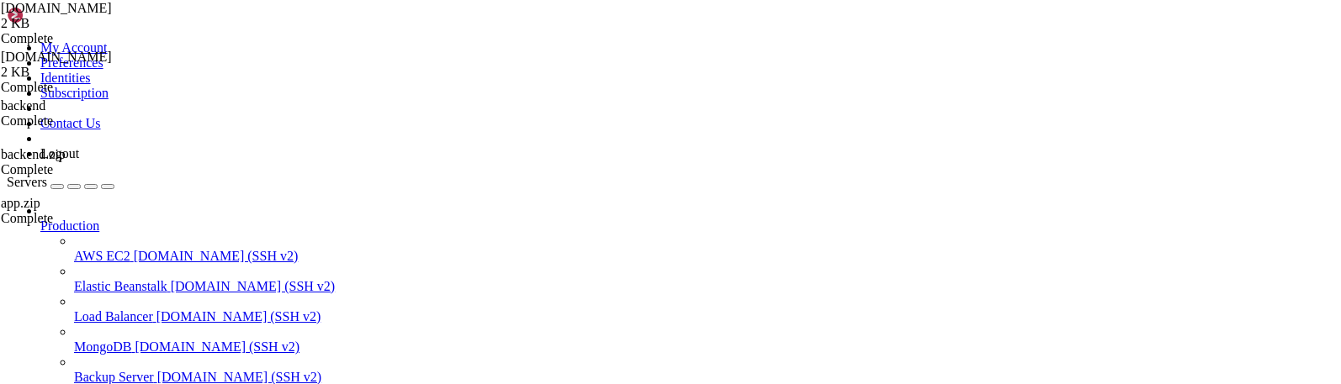
scroll to position [0, 0]
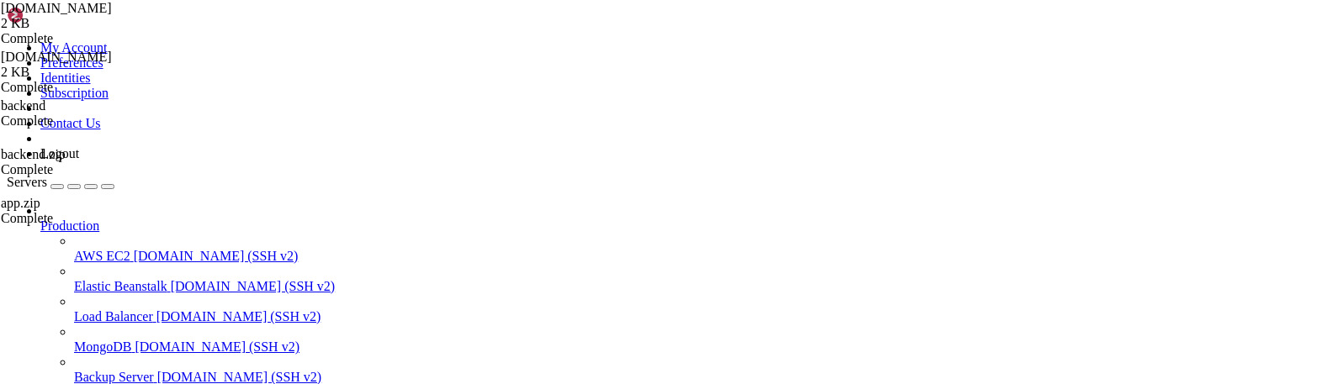
scroll to position [336, 0]
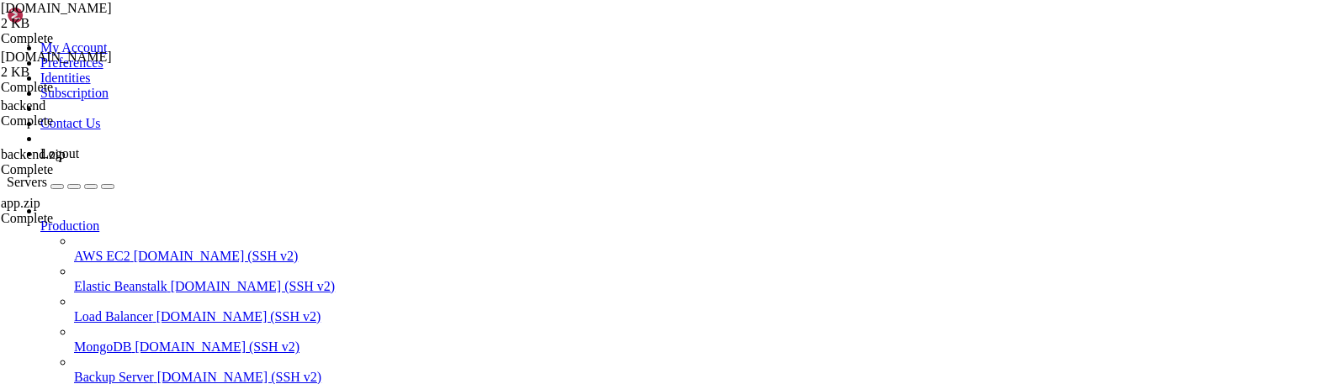
type input "/root/DipperPortal"
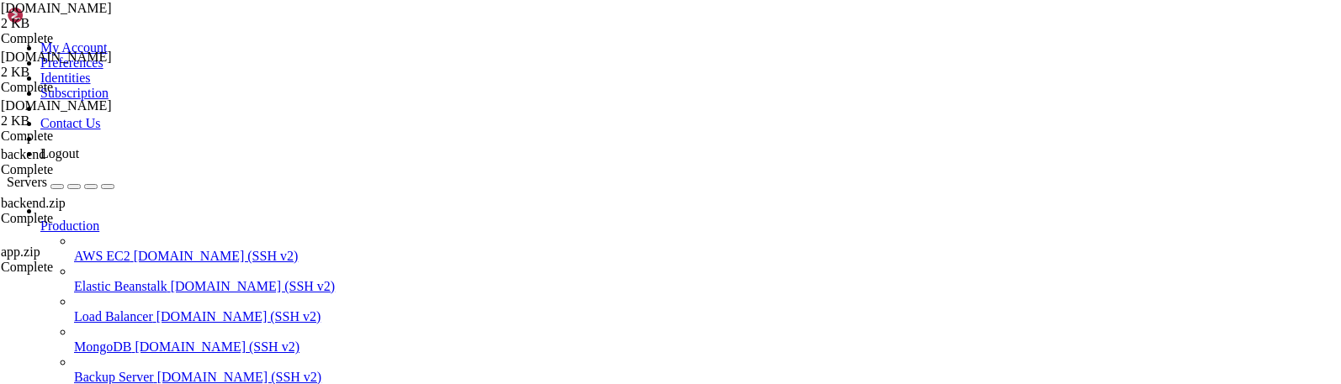
type textarea "#git checkout -b "$BRANCH_NAME" || error "Falha ao criar nova branch""
type textarea "#git add . || error "Falha ao adicionar arquivos""
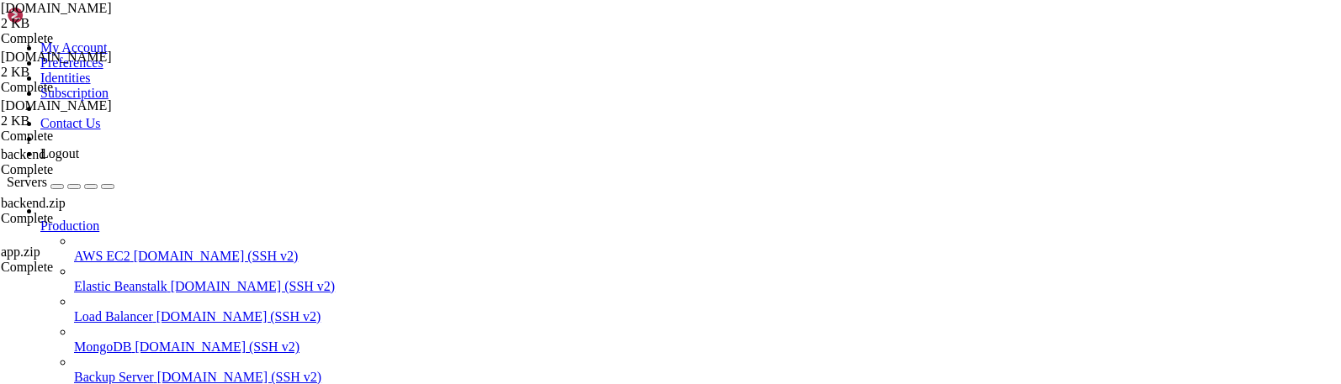
type textarea "#git push -u "$REPO_URL" "$BRANCH_NAME" || error "Falha ao enviar branch para o…"
type textarea "cd "$PROJECT_ROOT_DIR" || { echo "❌ Diretório do projeto não encontrado!"; exit…"
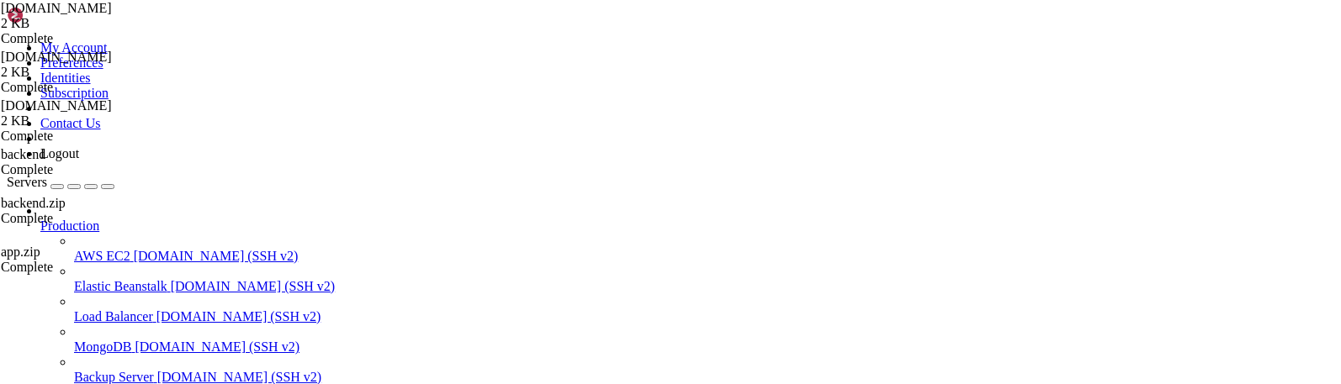
scroll to position [38, 0]
type textarea "pm2 reload "$PM2_FRONTEND_NAME""
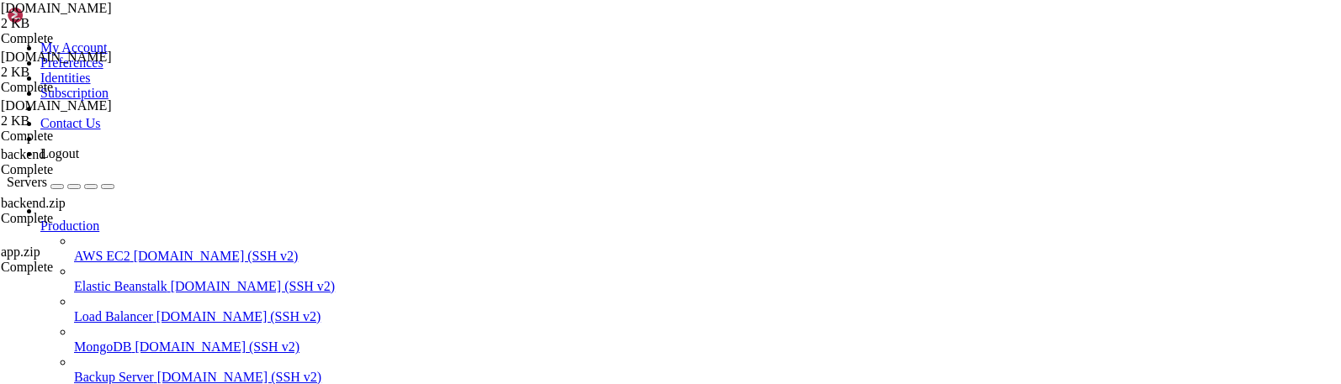
scroll to position [105485, 0]
